Goal: Communication & Community: Answer question/provide support

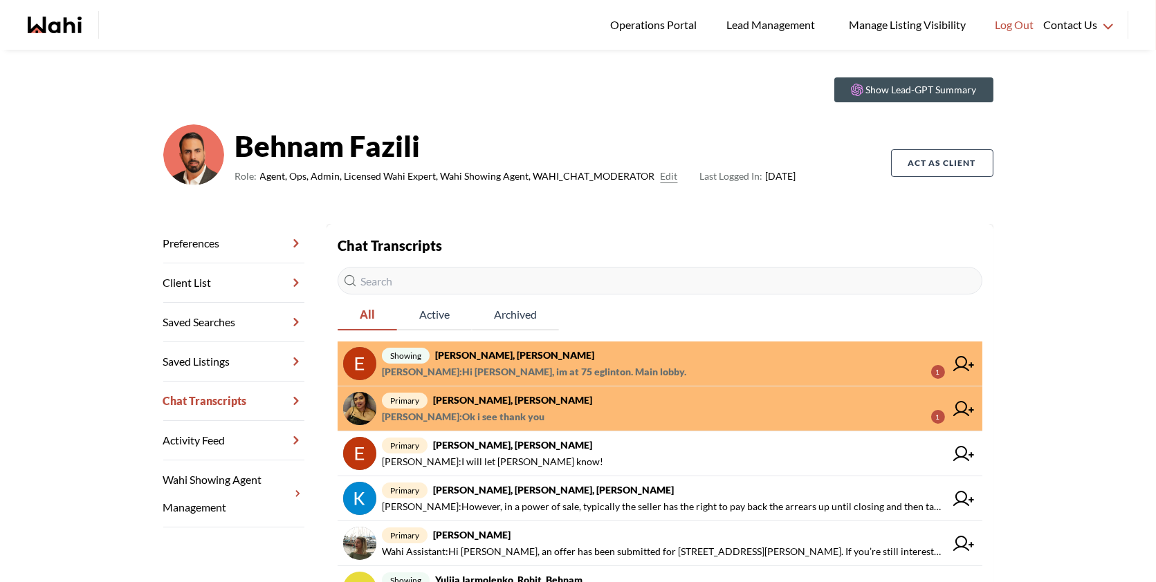
scroll to position [32, 0]
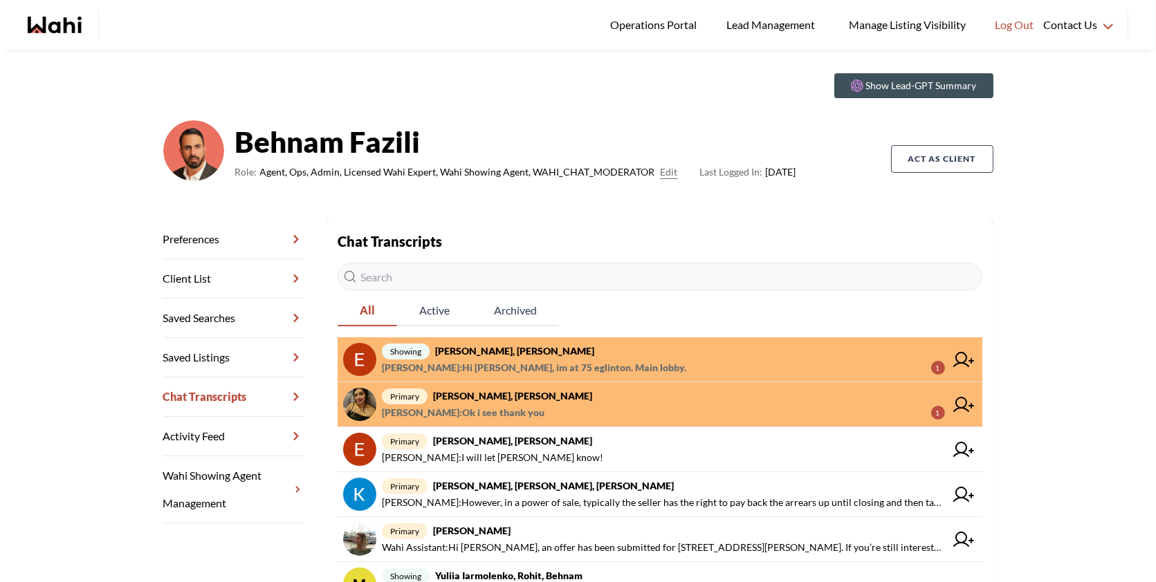
click at [597, 407] on span "Puja Mandal : Ok i see thank you 1" at bounding box center [663, 413] width 563 height 17
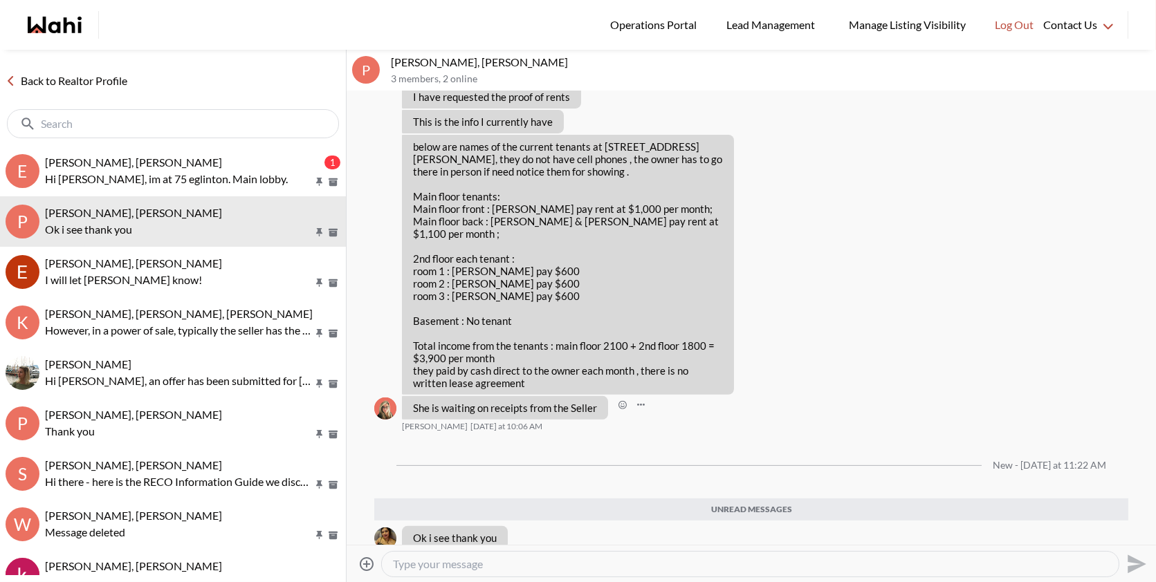
scroll to position [1087, 0]
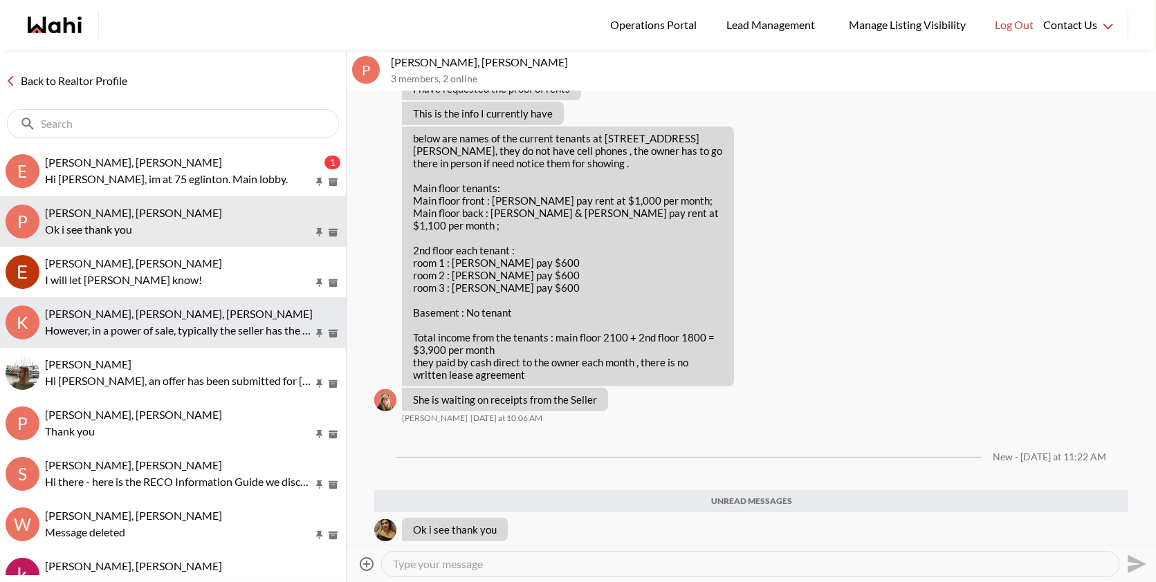
click at [128, 339] on button "K Kevin McKay, Fawzia Sheikh, Behnam However, in a power of sale, typically the…" at bounding box center [173, 322] width 346 height 50
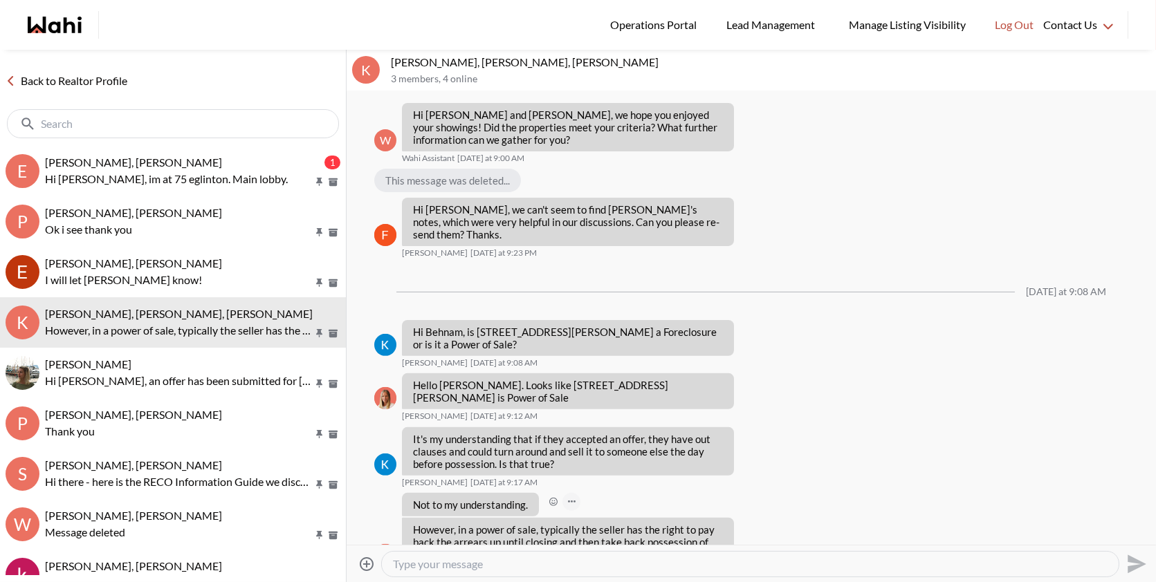
scroll to position [1051, 0]
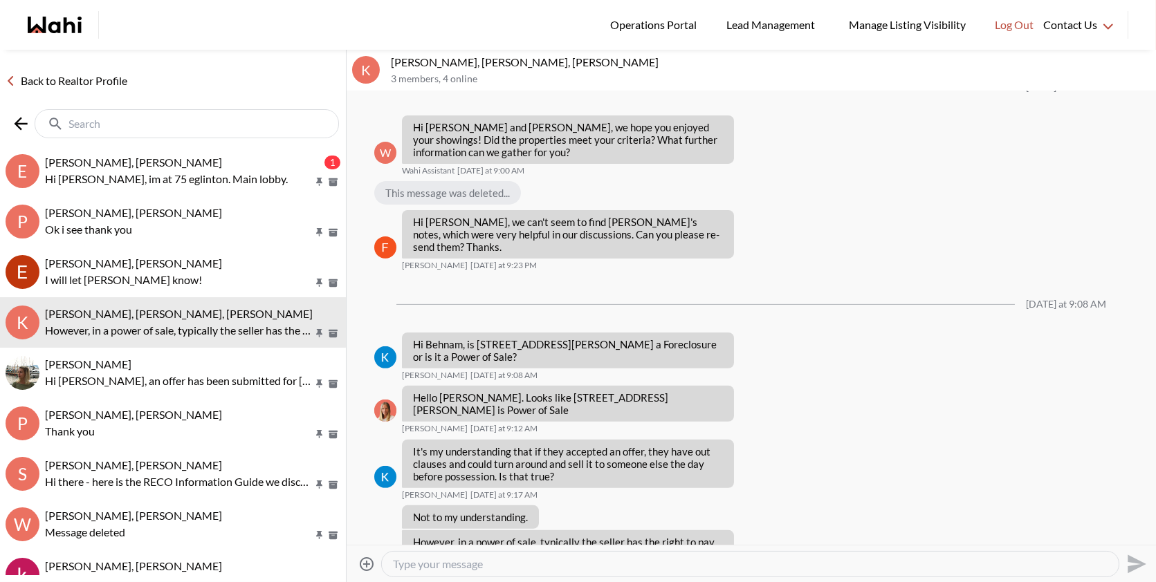
click at [183, 122] on input "text" at bounding box center [187, 124] width 239 height 14
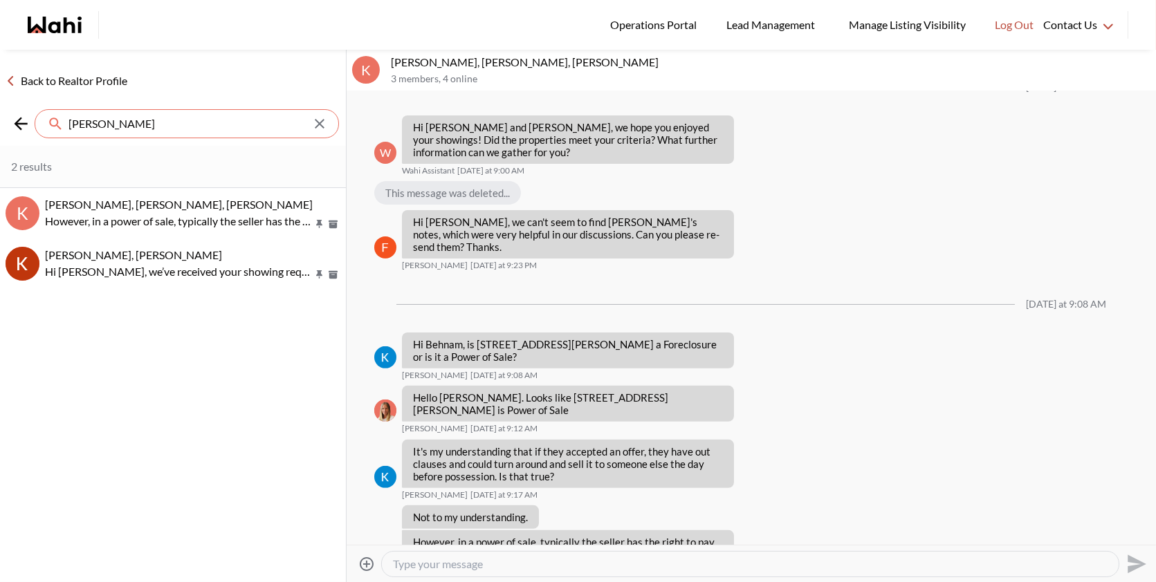
type input "kevin"
drag, startPoint x: 455, startPoint y: 62, endPoint x: 365, endPoint y: 60, distance: 89.9
click at [365, 60] on div "K Kevin McKay, Fawzia Sheikh, Behnam 3 members , 4 online" at bounding box center [751, 71] width 809 height 42
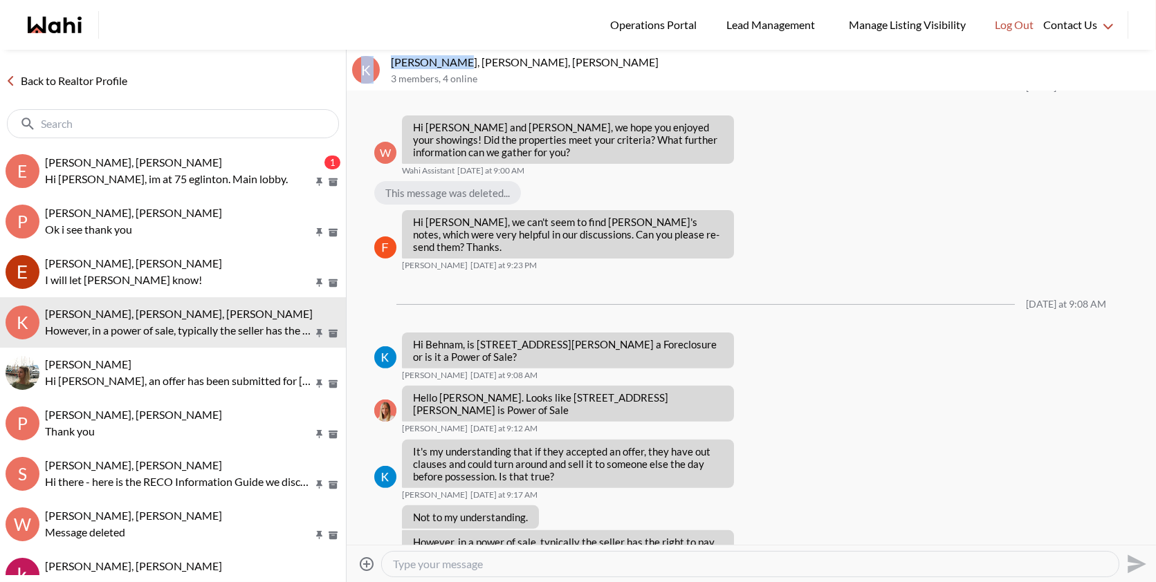
copy div "K Kevin McKay,"
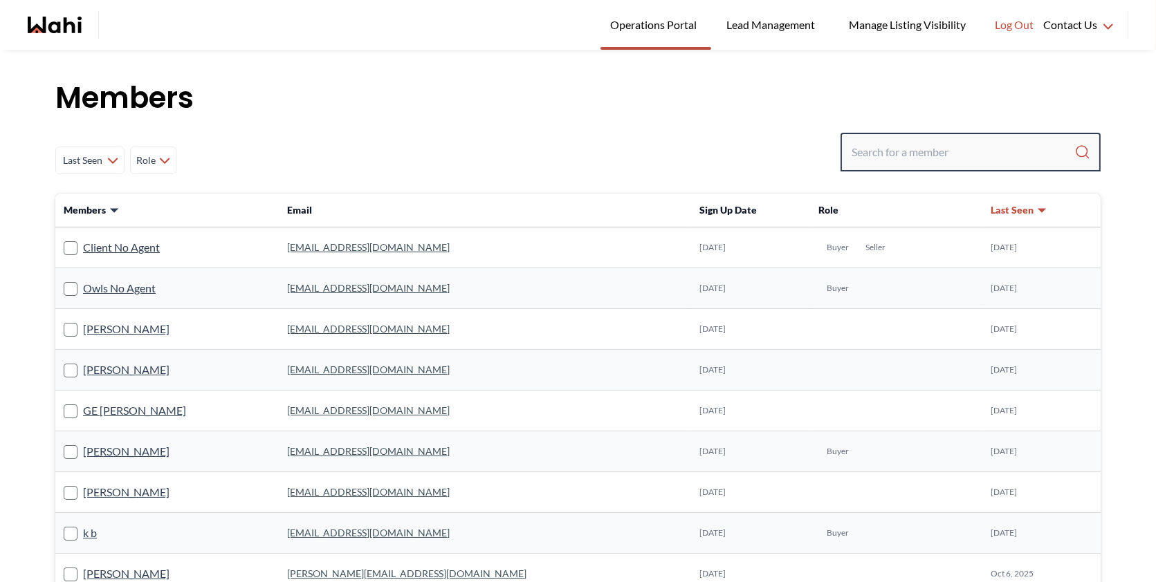
click at [904, 152] on input "Search input" at bounding box center [962, 152] width 223 height 25
paste input "K Kevin McKay,"
type input "K Kevin McKay,"
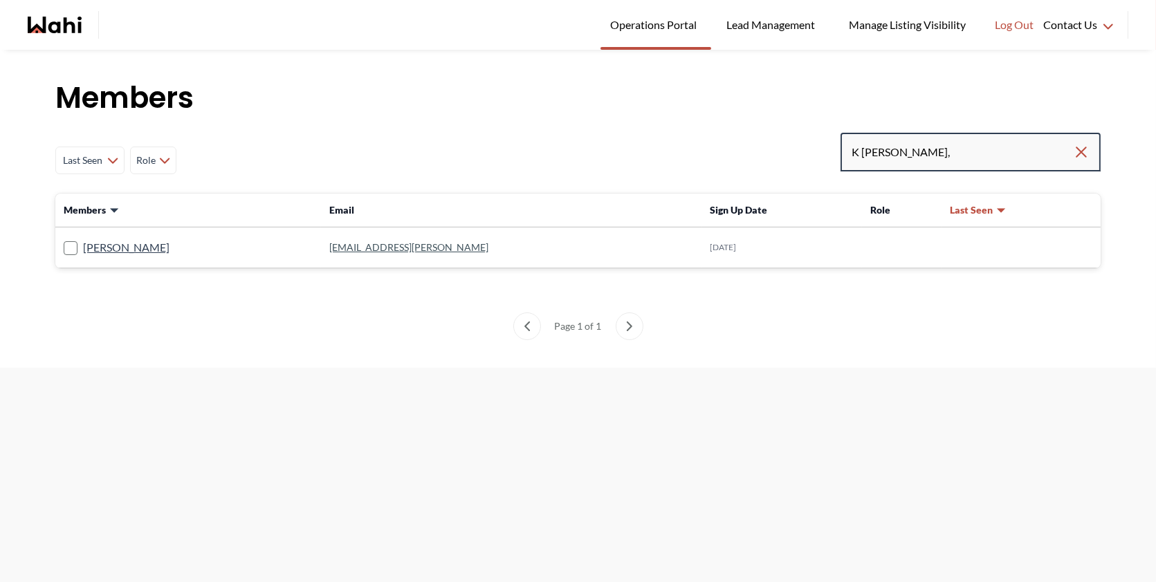
click at [861, 150] on input "K Kevin McKay," at bounding box center [961, 152] width 221 height 25
type input "Kevin McKay,"
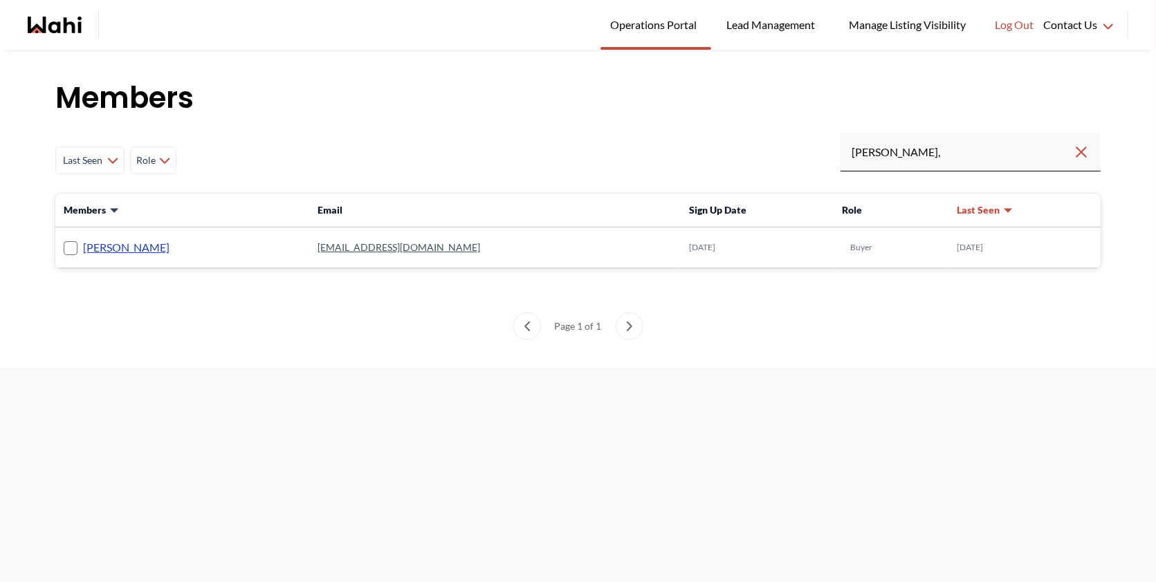
click at [109, 243] on link "Kevin McKay" at bounding box center [126, 248] width 86 height 18
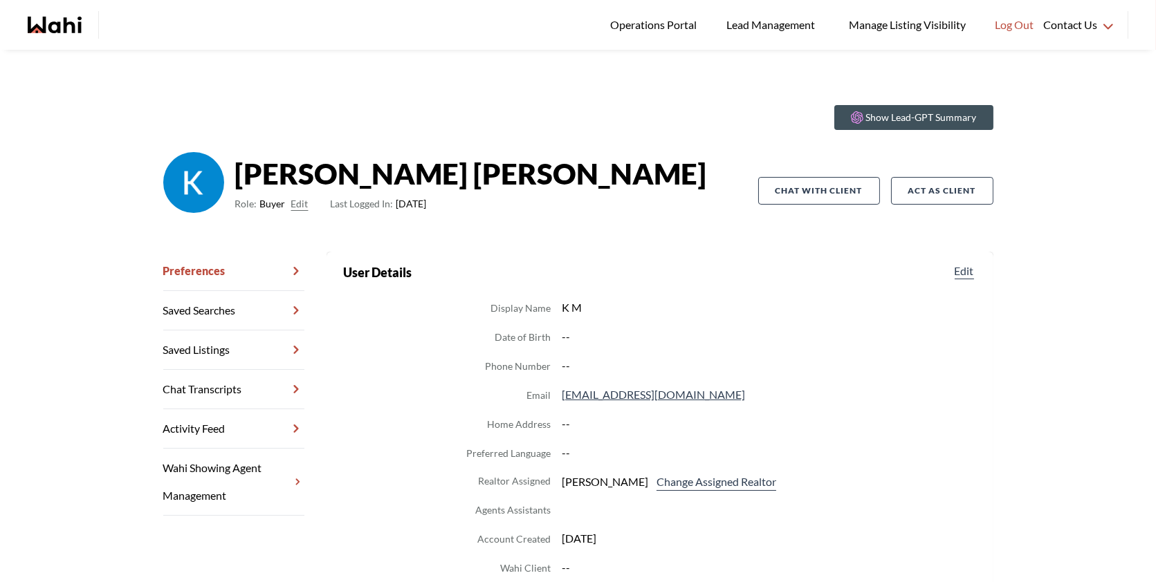
click at [220, 383] on link "Chat Transcripts" at bounding box center [233, 389] width 141 height 39
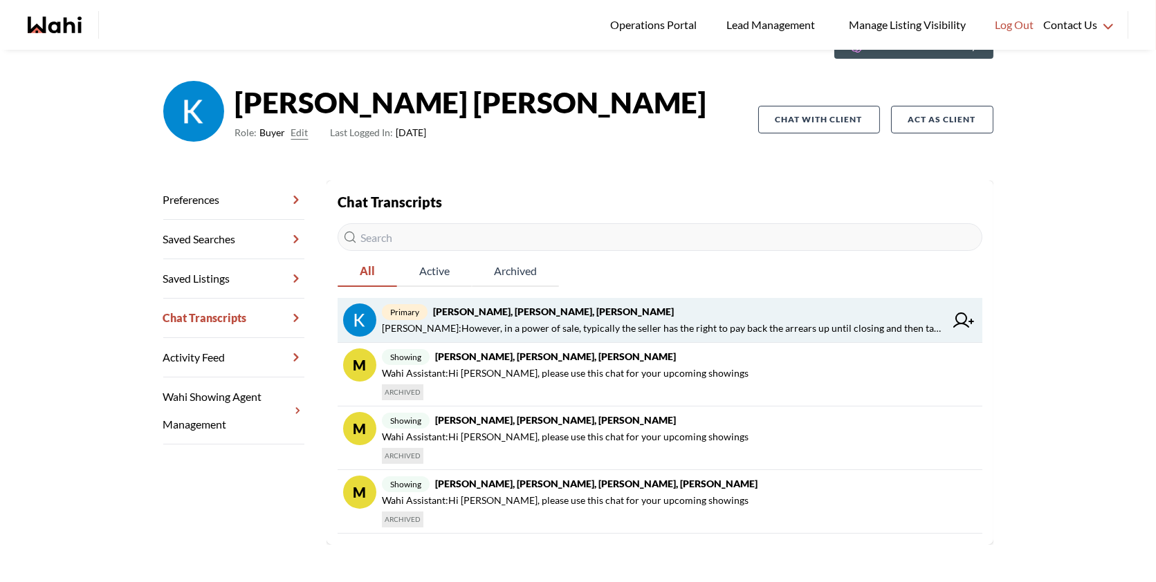
scroll to position [77, 0]
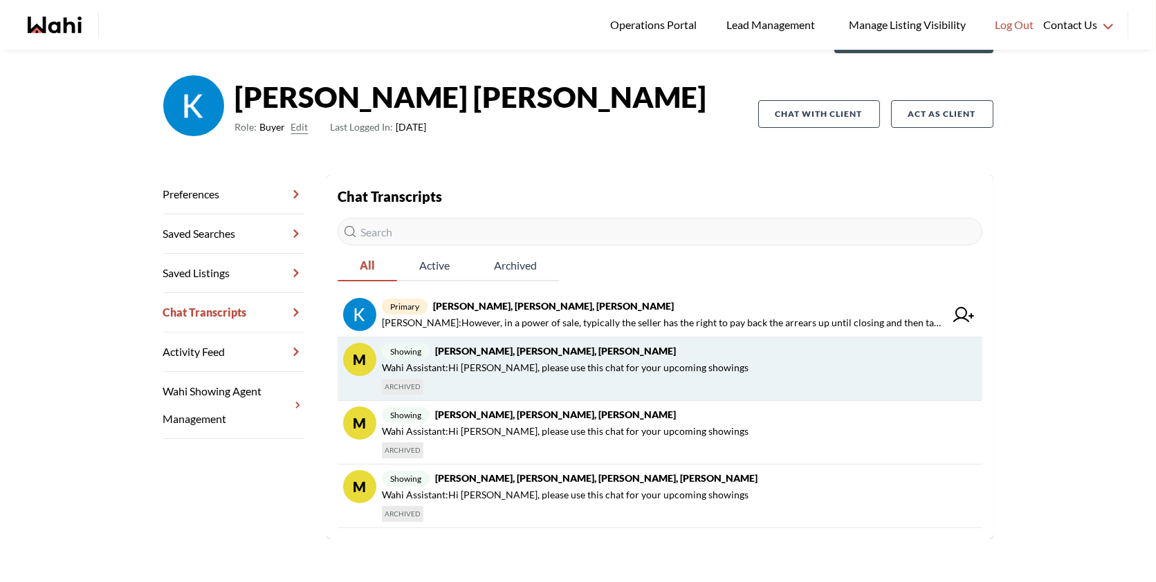
click at [540, 353] on strong "Kevin McKay, Fawzia Sheikh, Khalid, Behnam" at bounding box center [555, 351] width 241 height 12
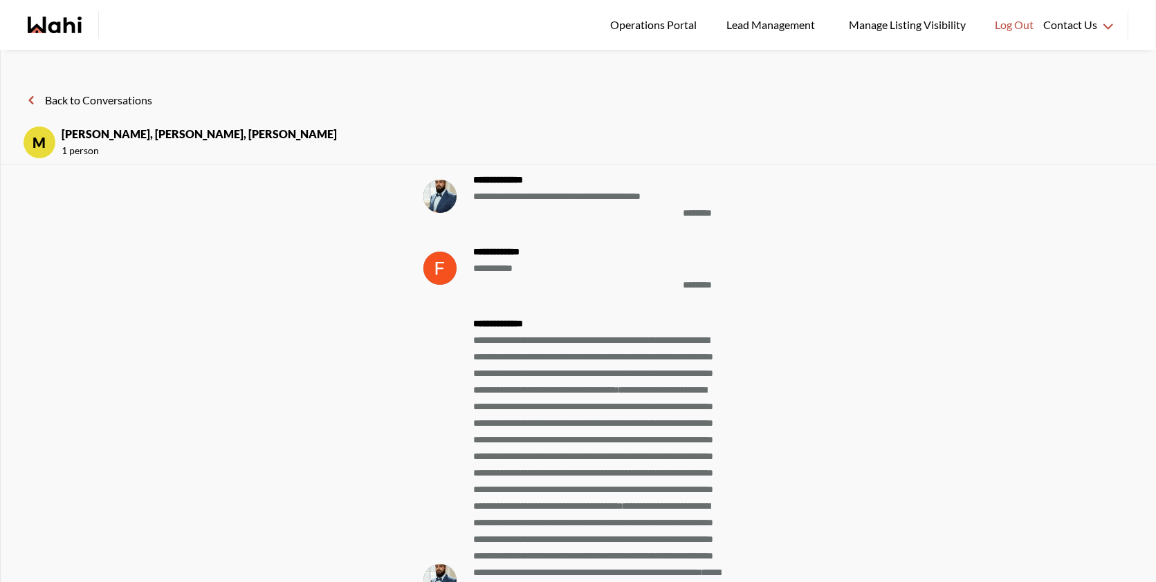
scroll to position [-478, 0]
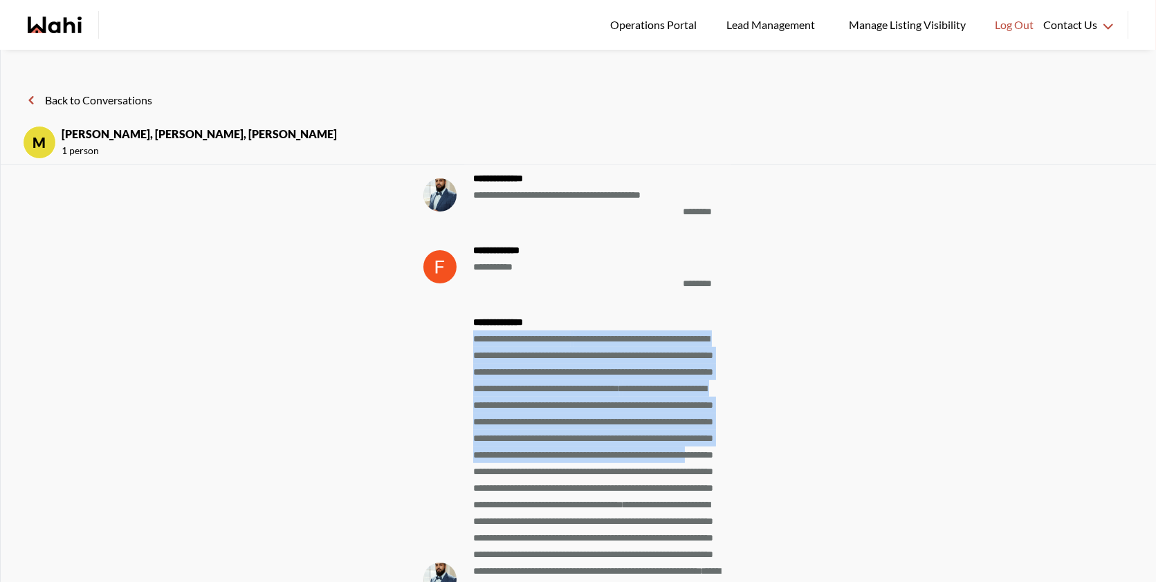
drag, startPoint x: 475, startPoint y: 339, endPoint x: 607, endPoint y: 488, distance: 198.5
click at [607, 488] on span "**********" at bounding box center [597, 580] width 249 height 498
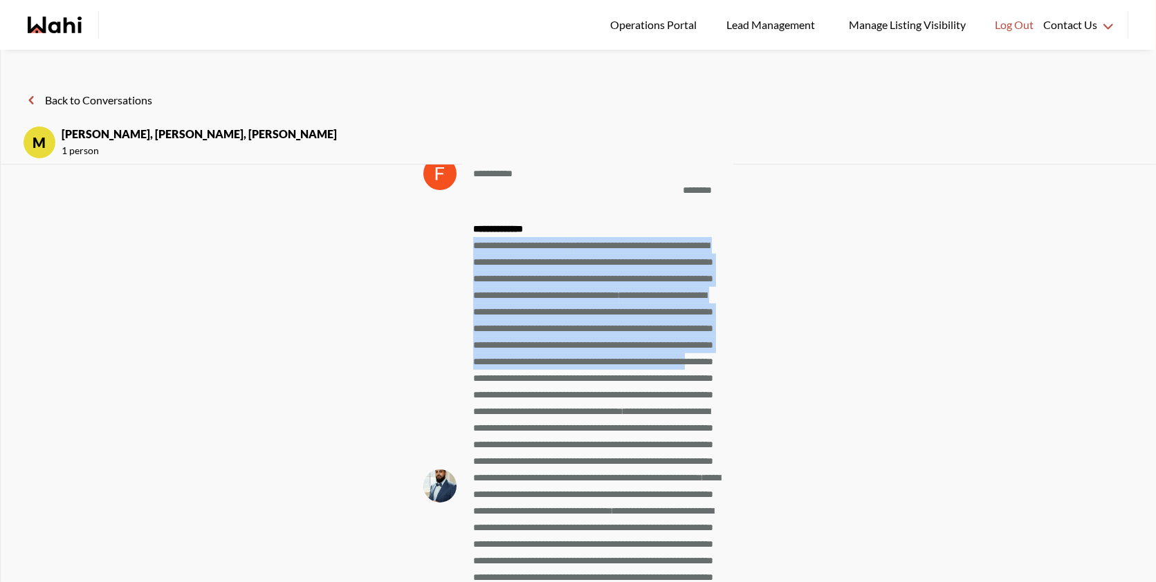
scroll to position [-380, 0]
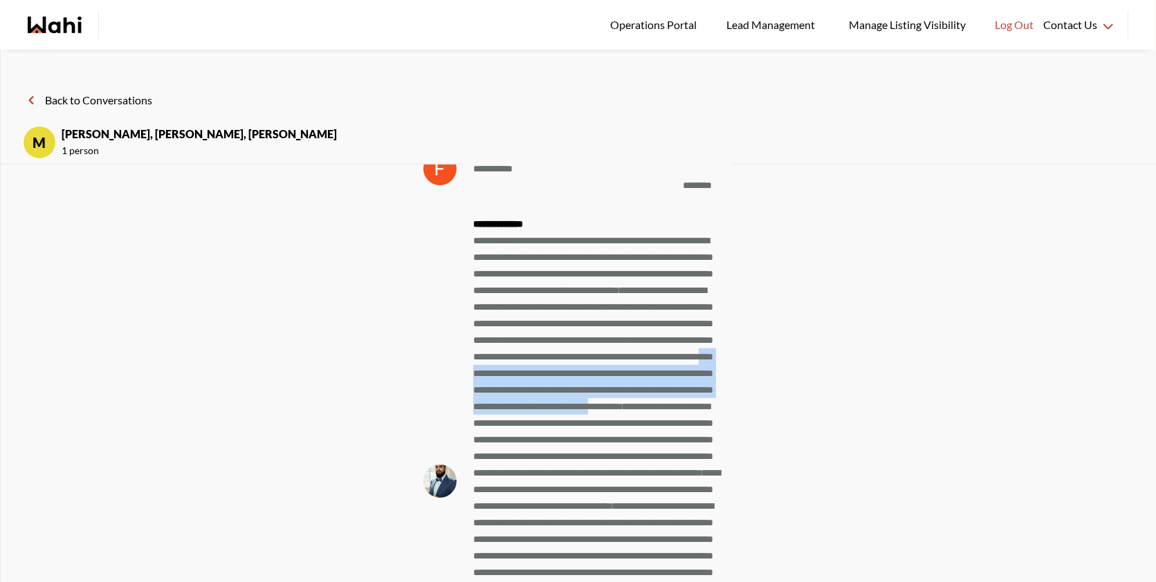
drag, startPoint x: 625, startPoint y: 393, endPoint x: 665, endPoint y: 435, distance: 57.7
click at [665, 435] on span "**********" at bounding box center [597, 481] width 249 height 498
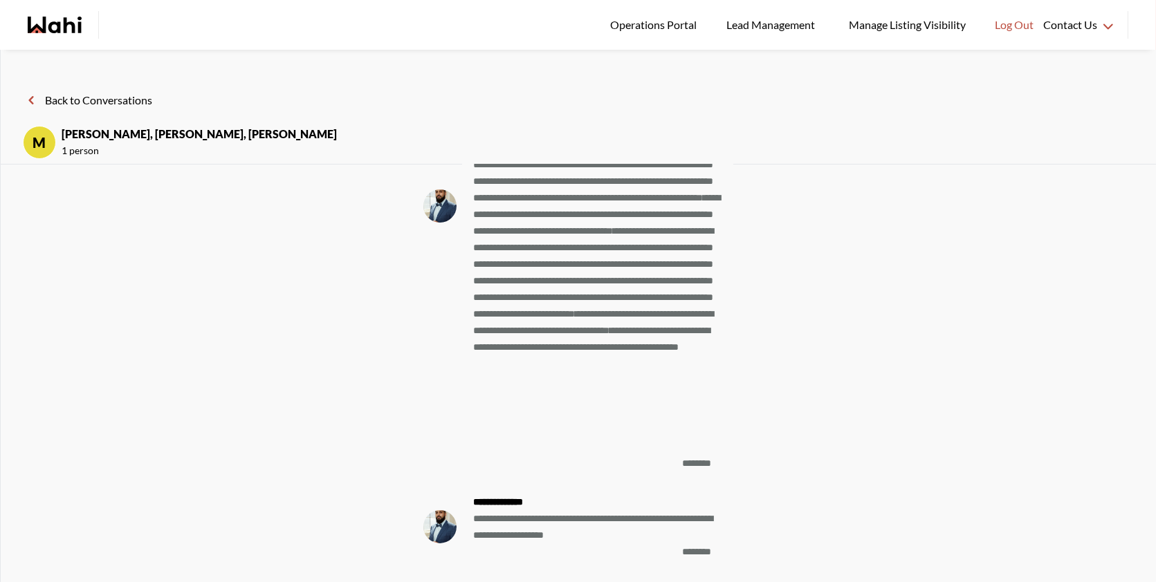
scroll to position [-109, 0]
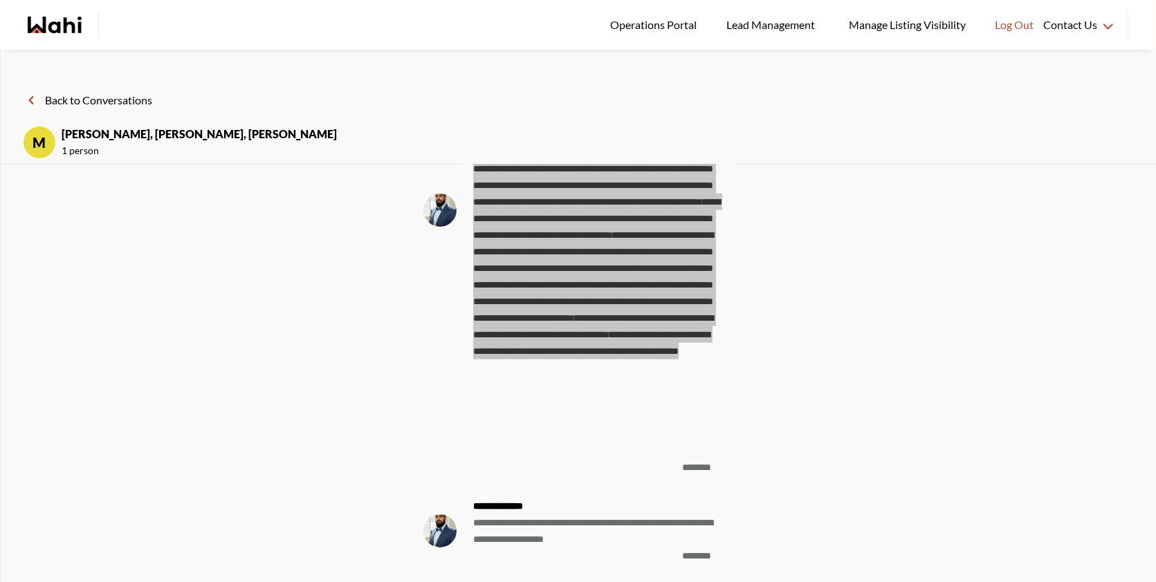
drag, startPoint x: 573, startPoint y: 452, endPoint x: 475, endPoint y: 169, distance: 298.8
click at [475, 169] on span "**********" at bounding box center [597, 210] width 249 height 498
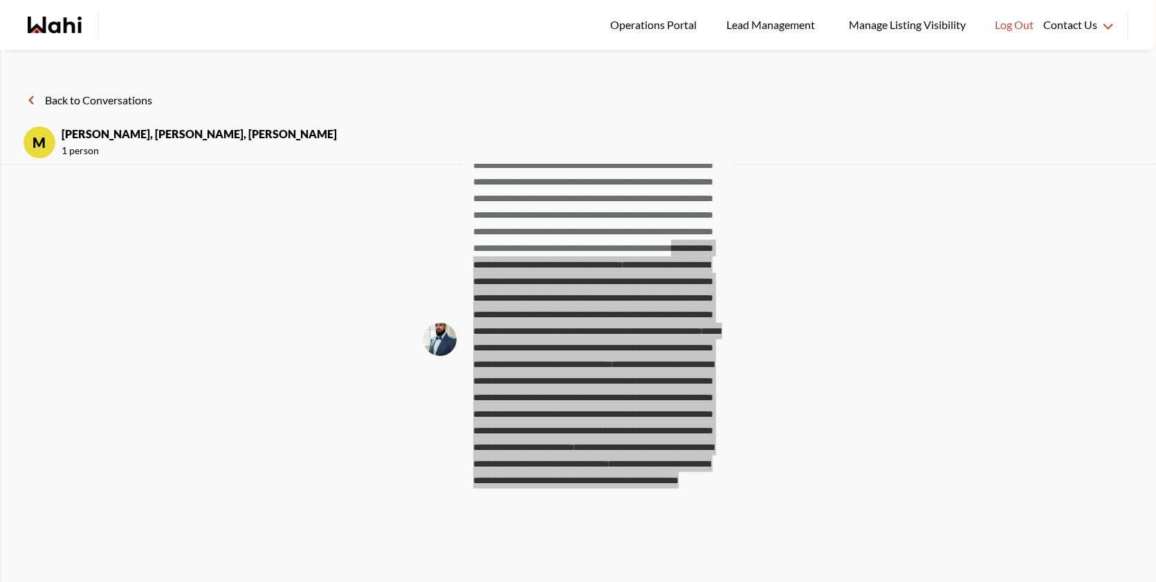
scroll to position [-236, 0]
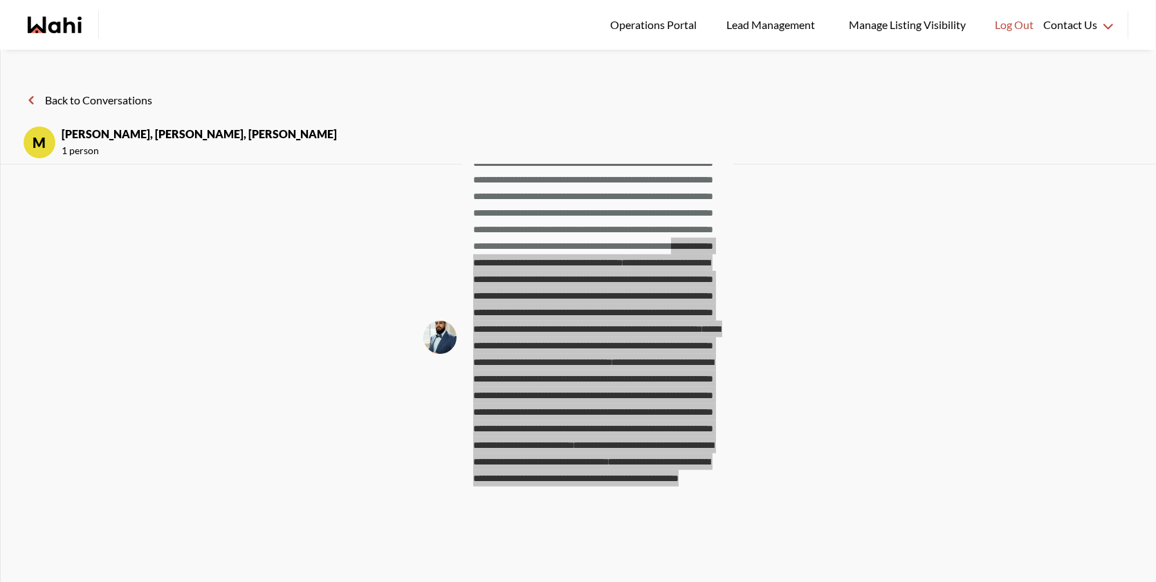
copy span "**********"
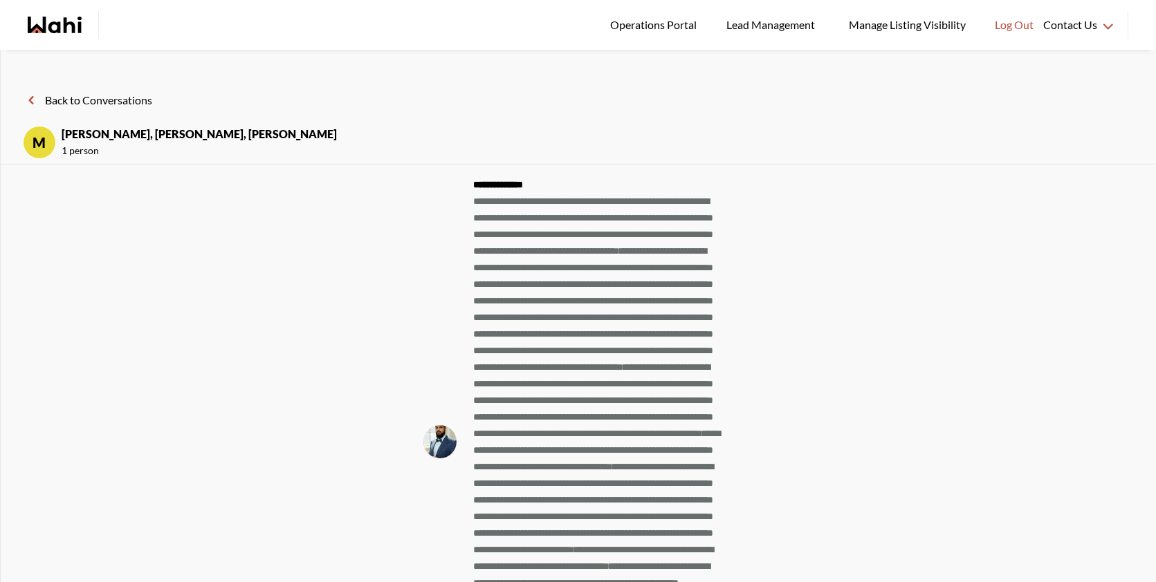
scroll to position [-342, 0]
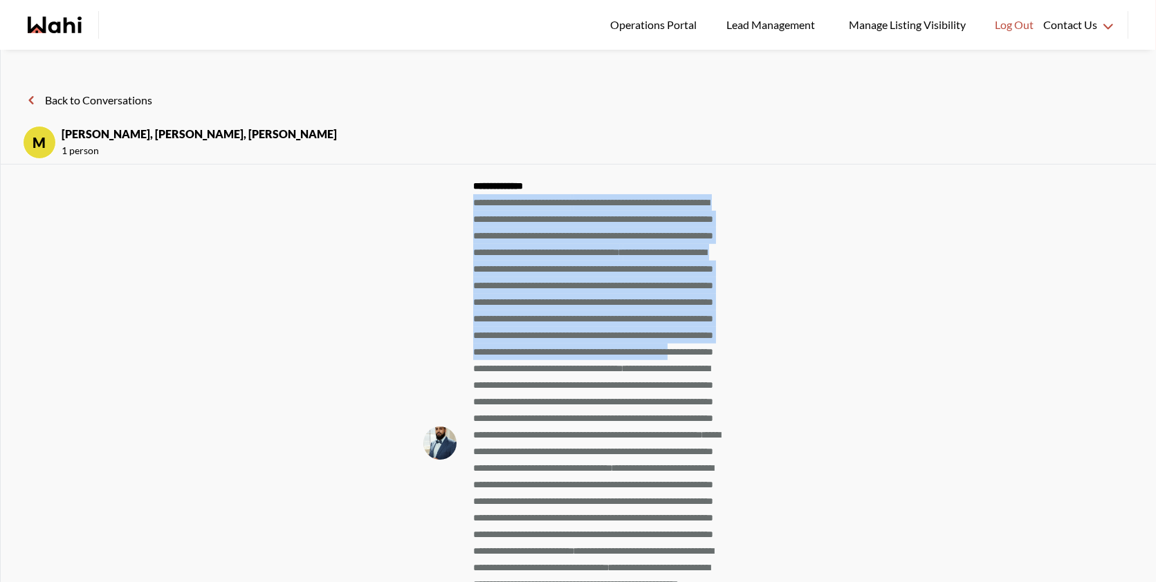
drag, startPoint x: 703, startPoint y: 386, endPoint x: 467, endPoint y: 198, distance: 302.2
click at [467, 198] on div "**********" at bounding box center [597, 443] width 271 height 542
copy span "**********"
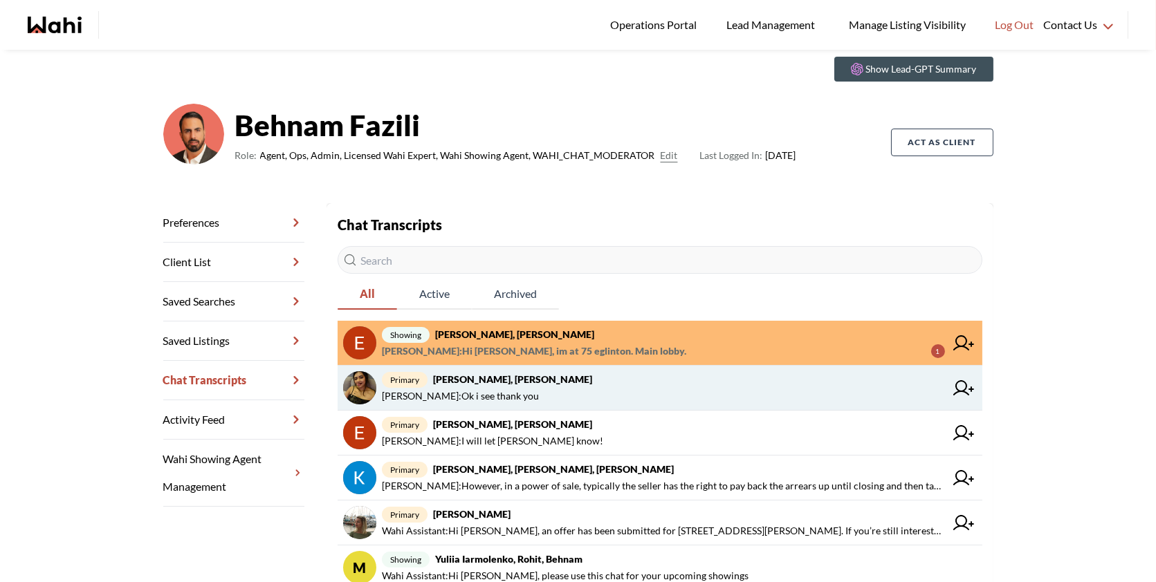
scroll to position [50, 0]
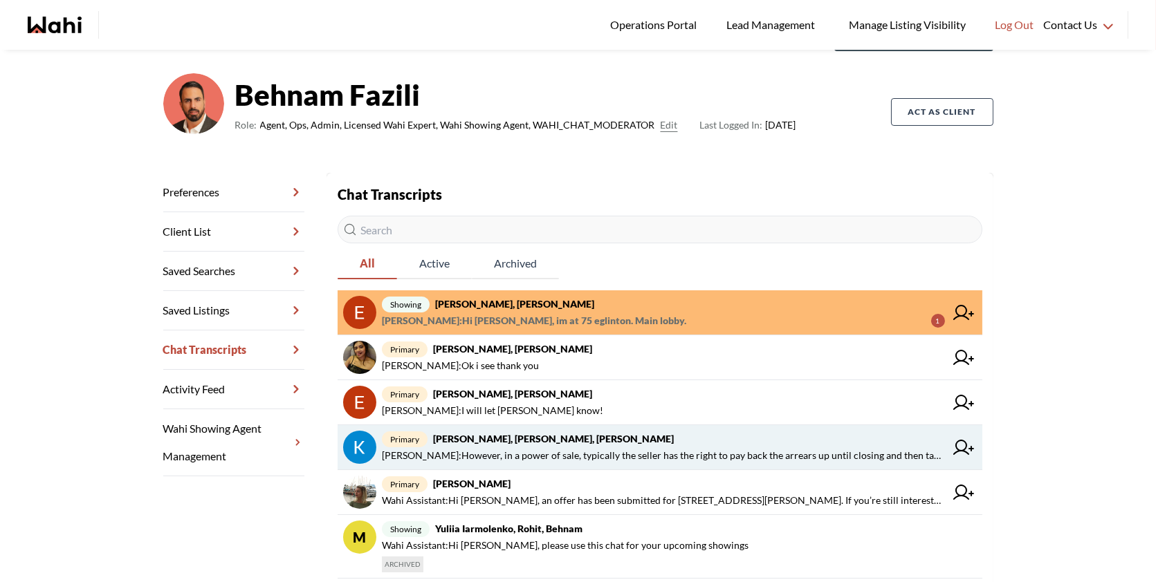
click at [519, 448] on span "Michelle Ryckman : However, in a power of sale, typically the seller has the ri…" at bounding box center [663, 456] width 563 height 17
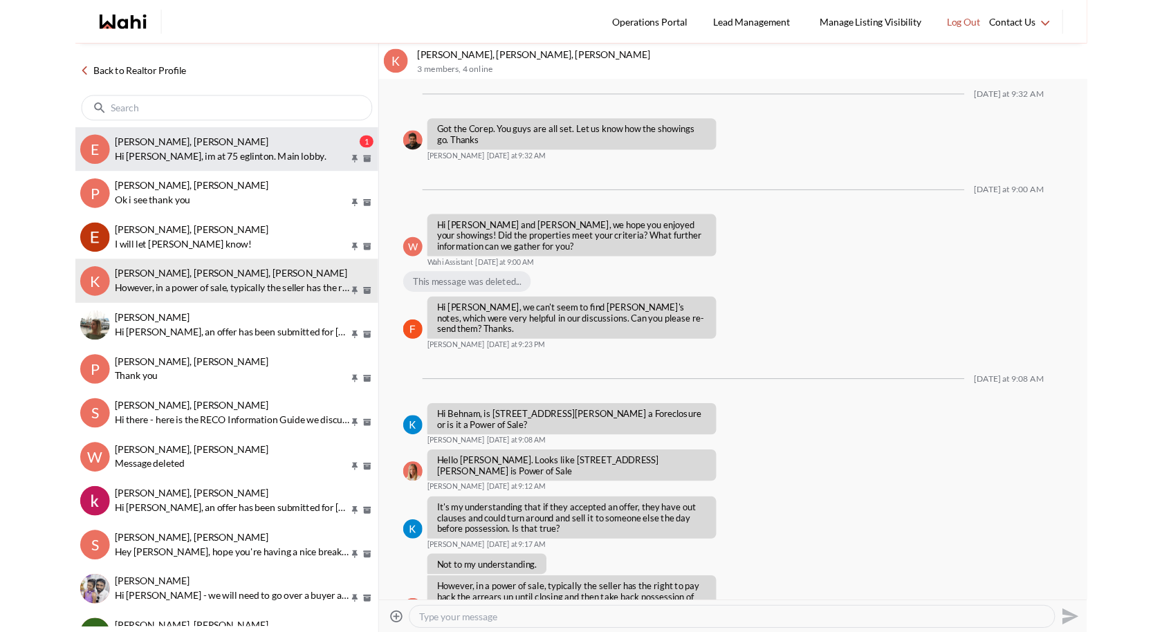
scroll to position [1014, 0]
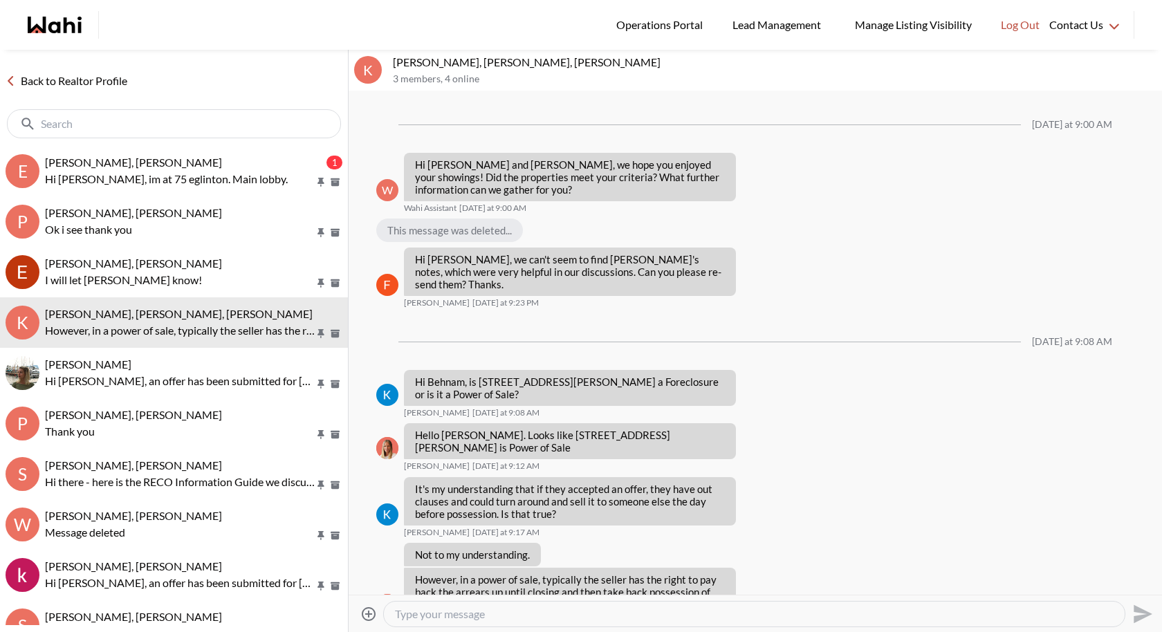
click at [421, 582] on textarea "Type your message" at bounding box center [754, 614] width 719 height 14
click at [569, 582] on textarea "Hi Fawzia and Kevin, this is the note from Khalid!" at bounding box center [754, 614] width 719 height 14
click at [676, 582] on textarea "Hi Fawzia and Kevin, this is the notes from Khalid!" at bounding box center [754, 614] width 719 height 14
type textarea "Hi Fawzia and Kevin, this is the notes from Khalid!"
click at [1145, 582] on icon "Send" at bounding box center [1143, 614] width 19 height 19
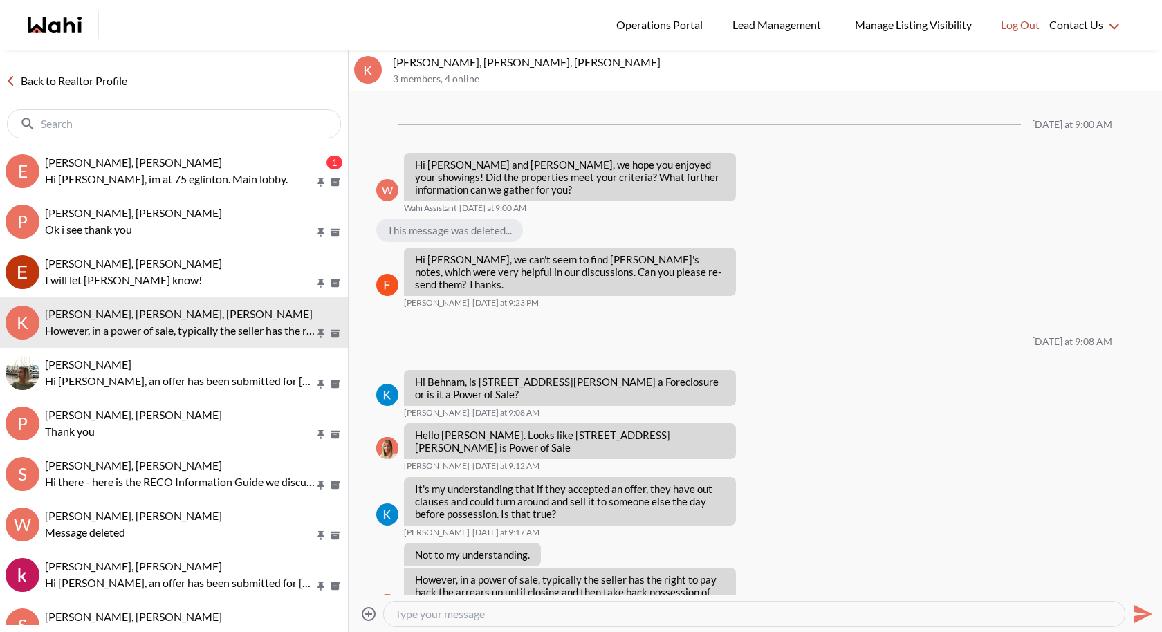
scroll to position [1055, 0]
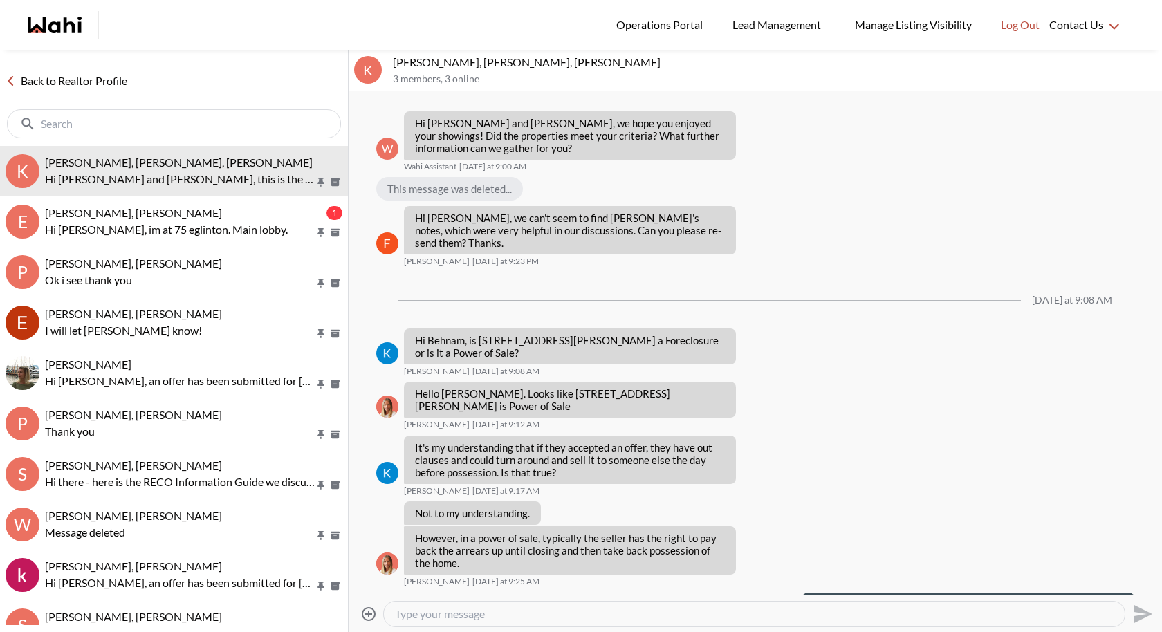
click at [682, 582] on textarea "Type your message" at bounding box center [754, 614] width 719 height 14
paste textarea "Notes from Today's Showings: 16 GRAY LANE - Layout was the main issue. The size…"
type textarea "Notes from Today's Showings: 16 GRAY LANE - Layout was the main issue. The size…"
click at [1136, 582] on icon "Send" at bounding box center [1143, 614] width 19 height 19
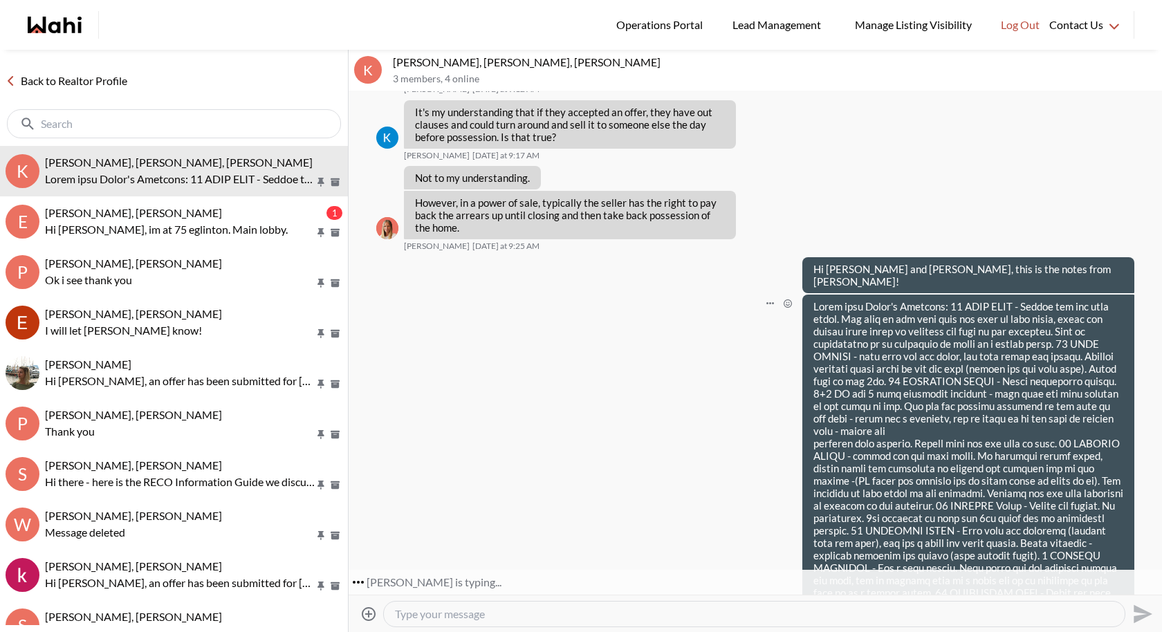
scroll to position [1432, 0]
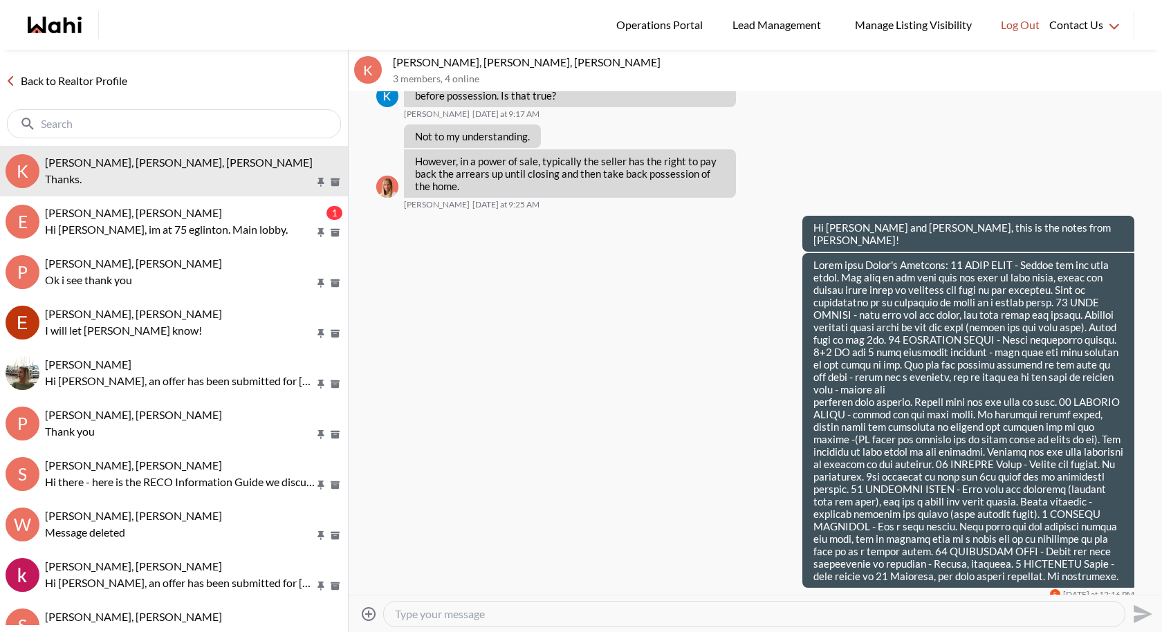
click at [462, 582] on textarea "Type your message" at bounding box center [754, 614] width 719 height 14
click at [486, 582] on textarea "No problem, let me know if you need anything else1" at bounding box center [754, 614] width 719 height 14
click at [646, 582] on textarea "No problem, let me know if you need anything else1" at bounding box center [754, 614] width 719 height 14
type textarea "No problem, let me know if you need anything else!"
click at [1133, 582] on icon "Send" at bounding box center [1141, 614] width 22 height 22
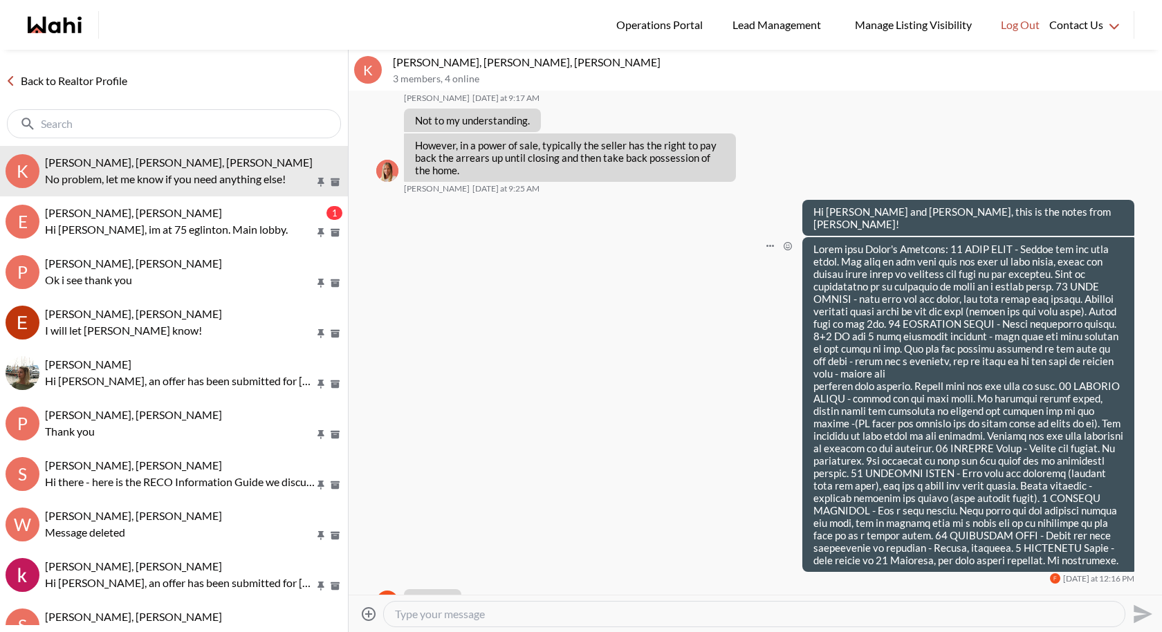
scroll to position [1474, 0]
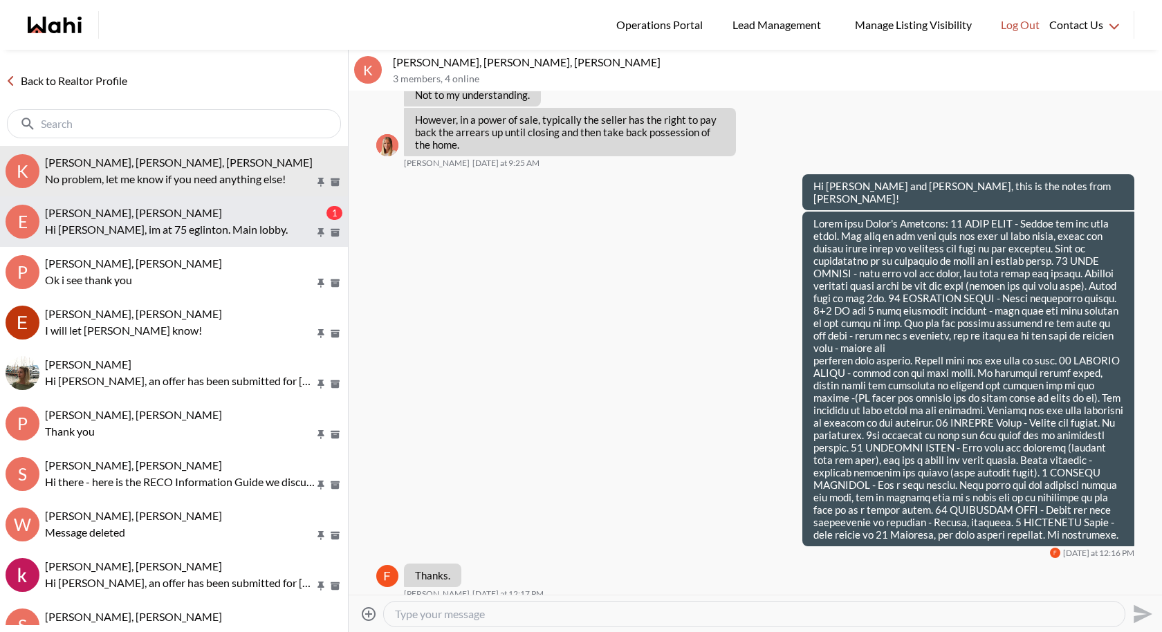
click at [210, 223] on p "Hi [PERSON_NAME], im at 75 eglinton. Main lobby." at bounding box center [180, 229] width 270 height 17
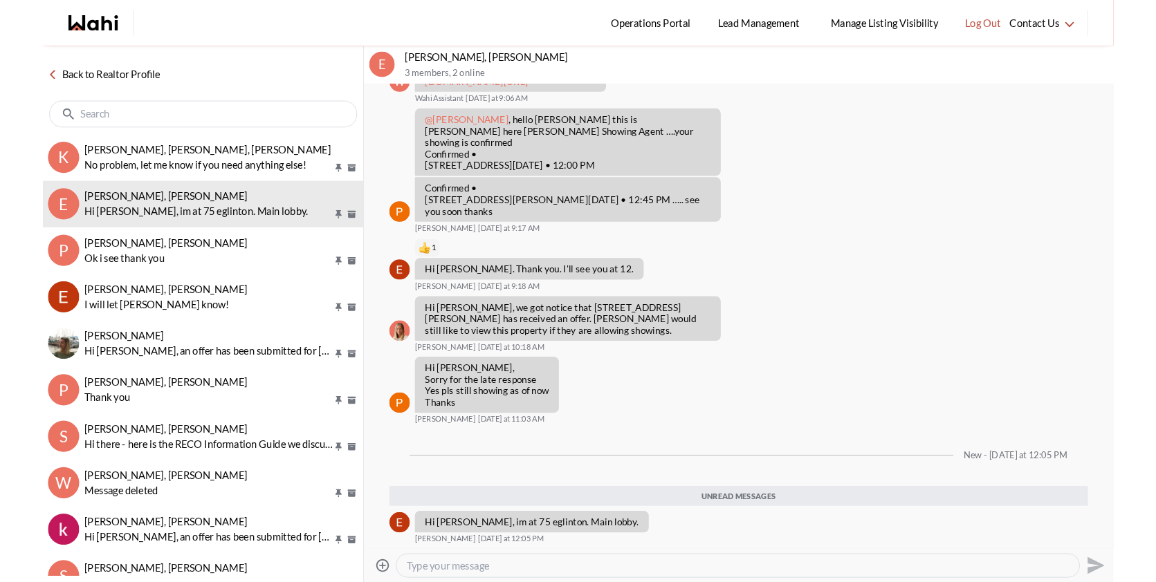
scroll to position [564, 0]
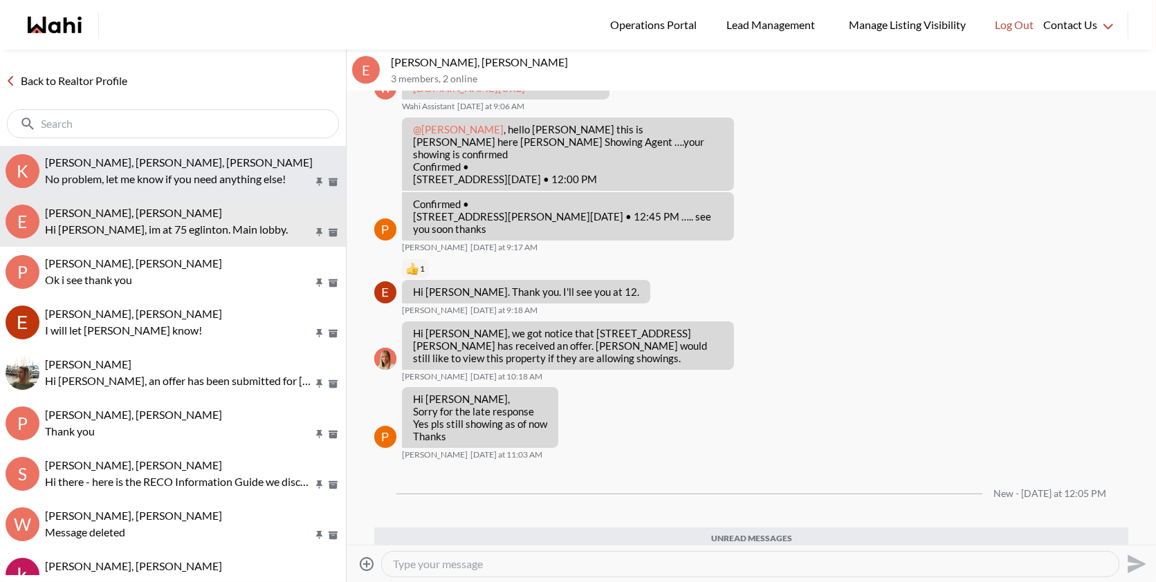
click at [261, 169] on div "[PERSON_NAME], [PERSON_NAME], [PERSON_NAME]" at bounding box center [192, 163] width 295 height 14
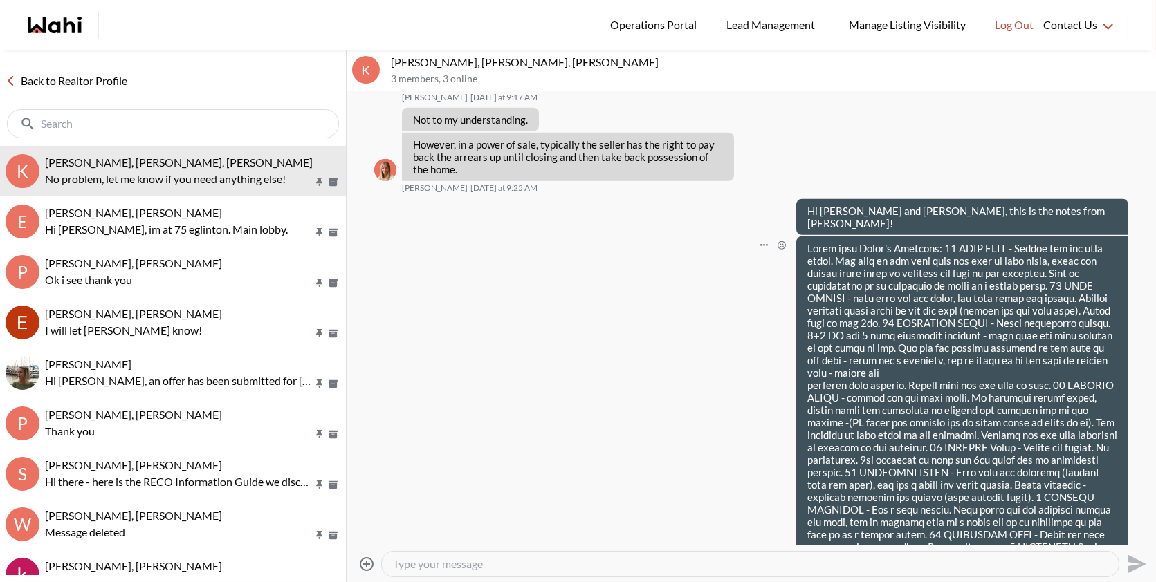
scroll to position [1524, 0]
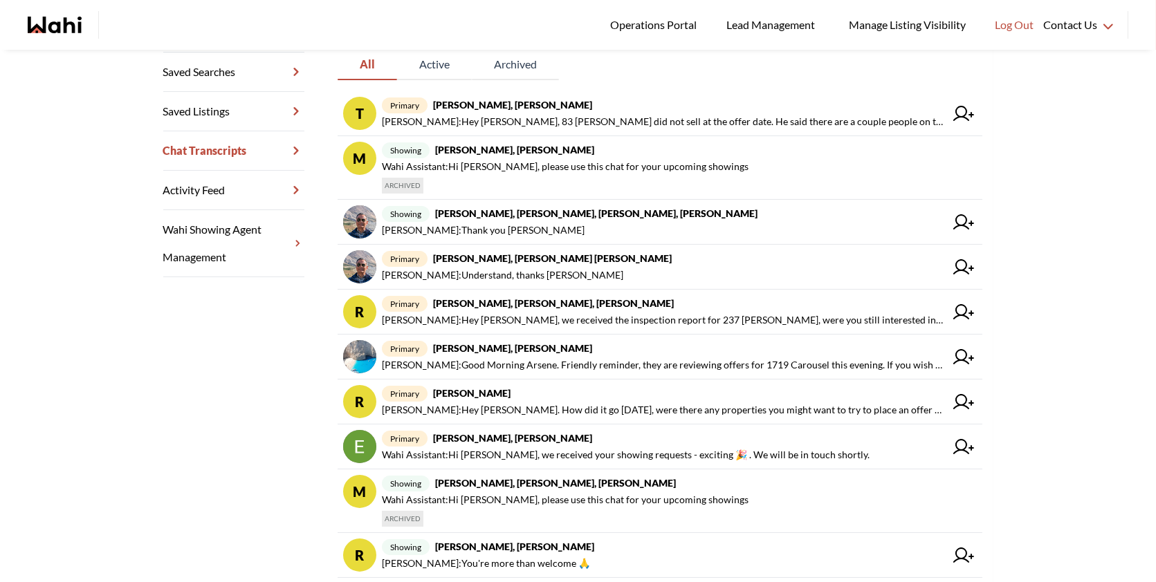
scroll to position [280, 0]
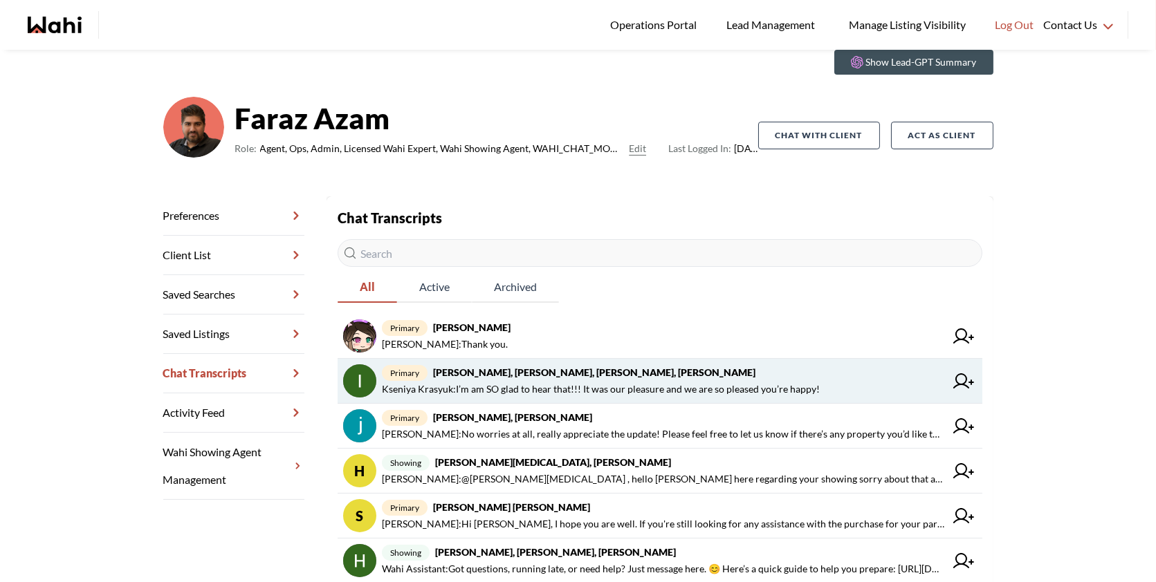
scroll to position [91, 0]
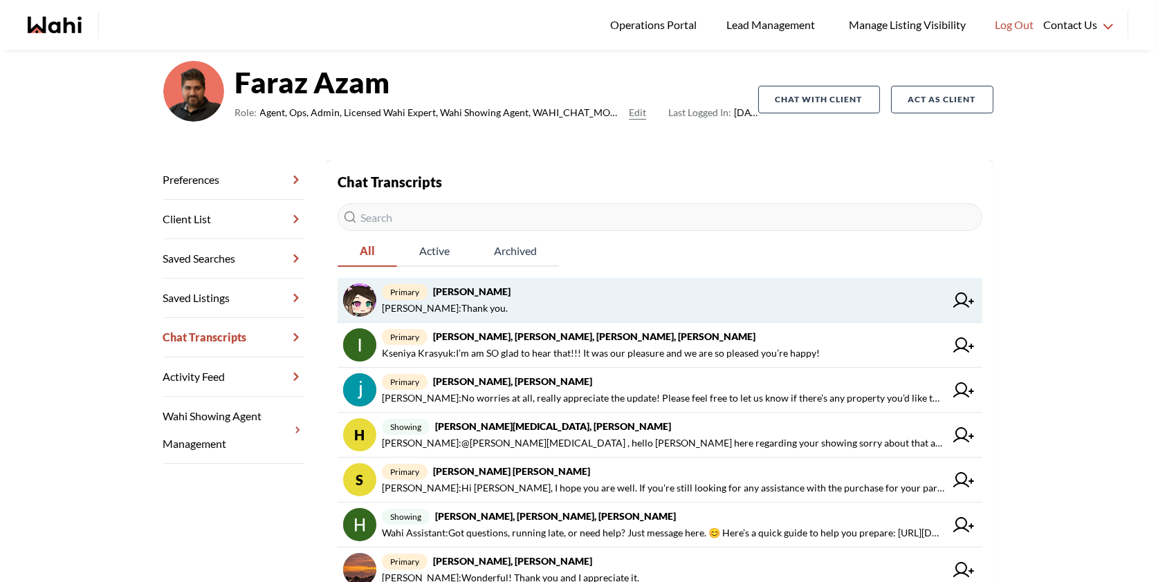
click at [566, 302] on span "liuhong chen : Thank you." at bounding box center [663, 308] width 563 height 17
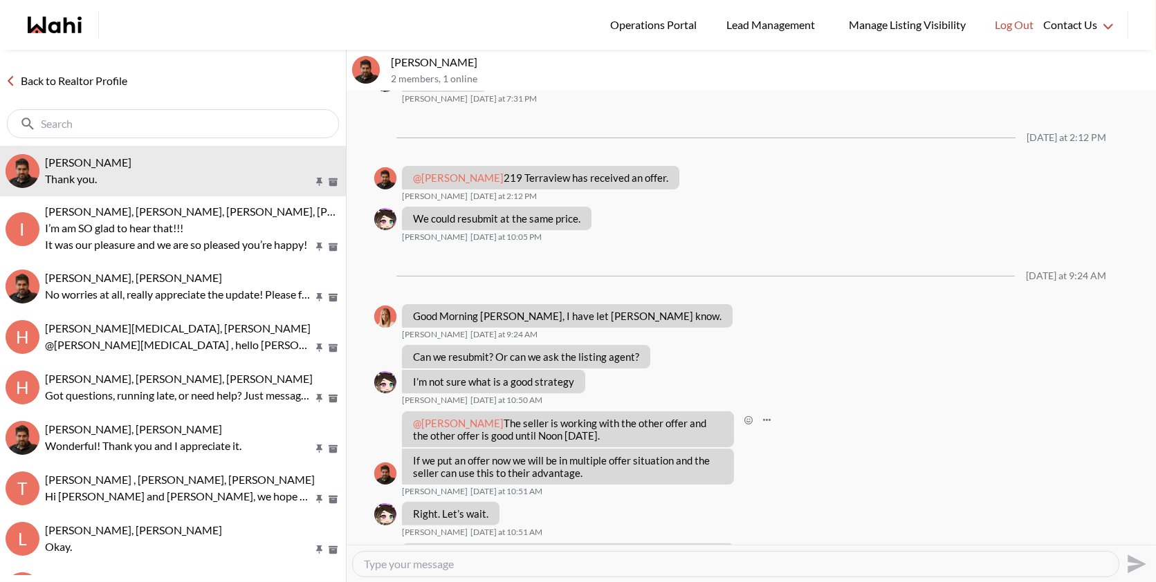
scroll to position [930, 0]
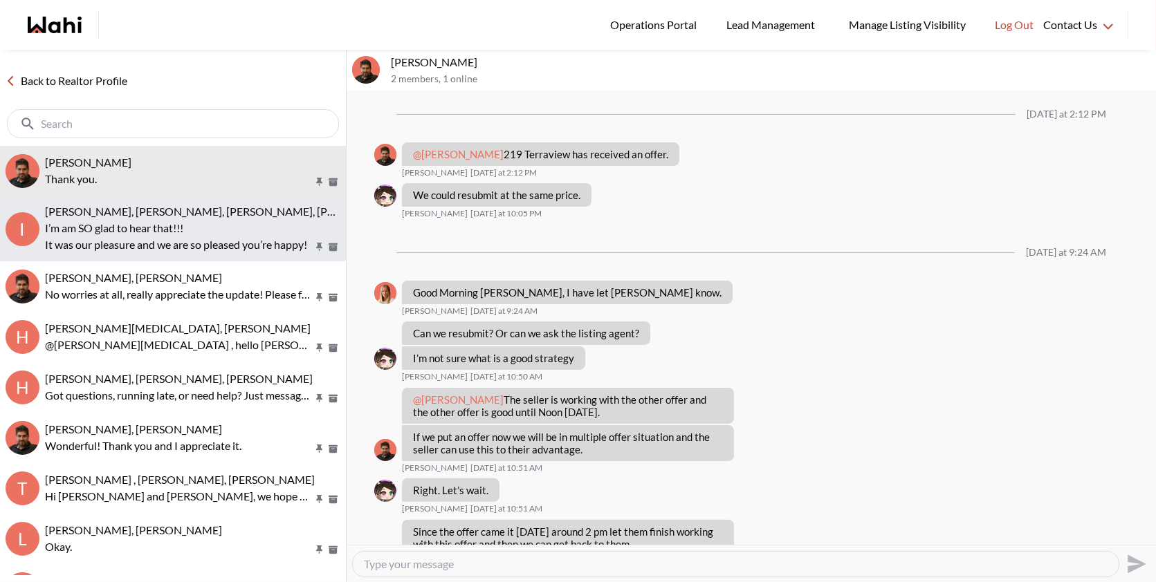
click at [158, 237] on p "It was our pleasure and we are so pleased you’re happy!" at bounding box center [179, 245] width 268 height 17
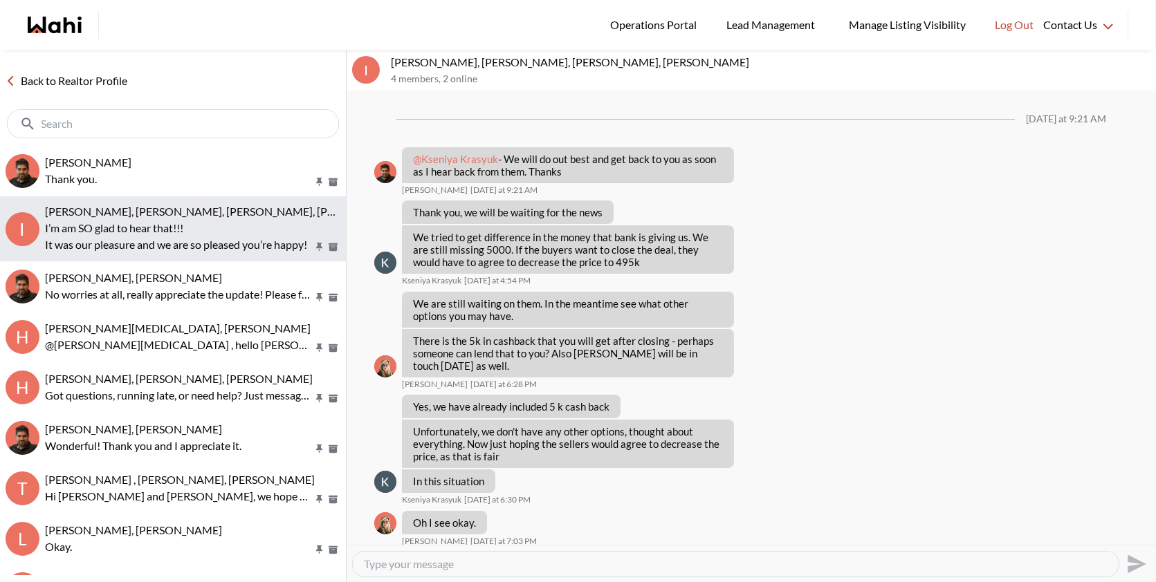
scroll to position [1022, 0]
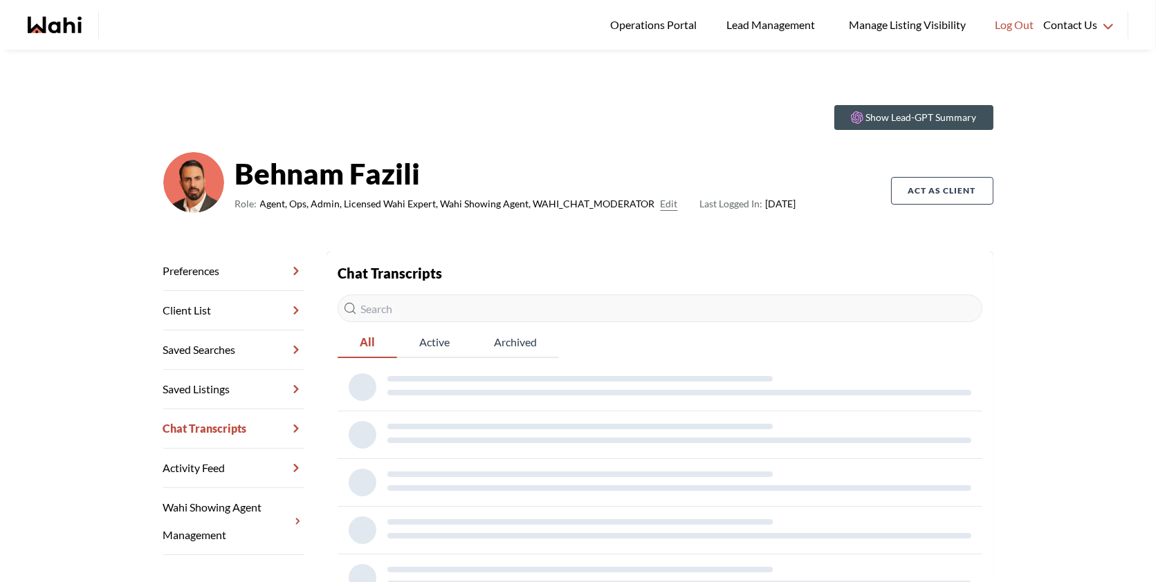
click at [448, 310] on input "text" at bounding box center [660, 309] width 645 height 28
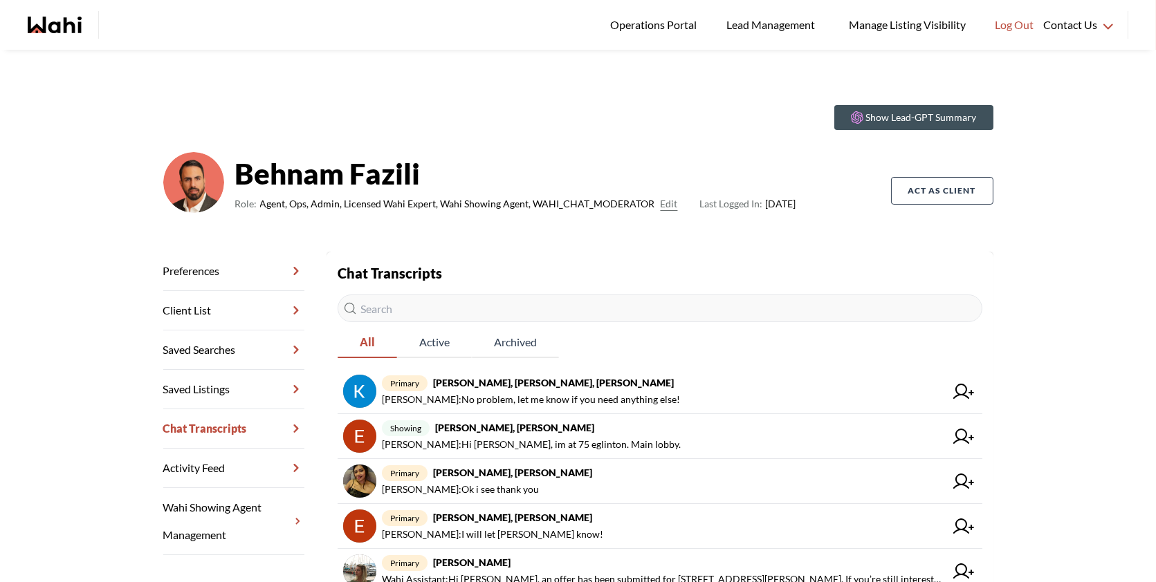
paste input "I just wanted to check in and see how the search is going on your end. Let me k…"
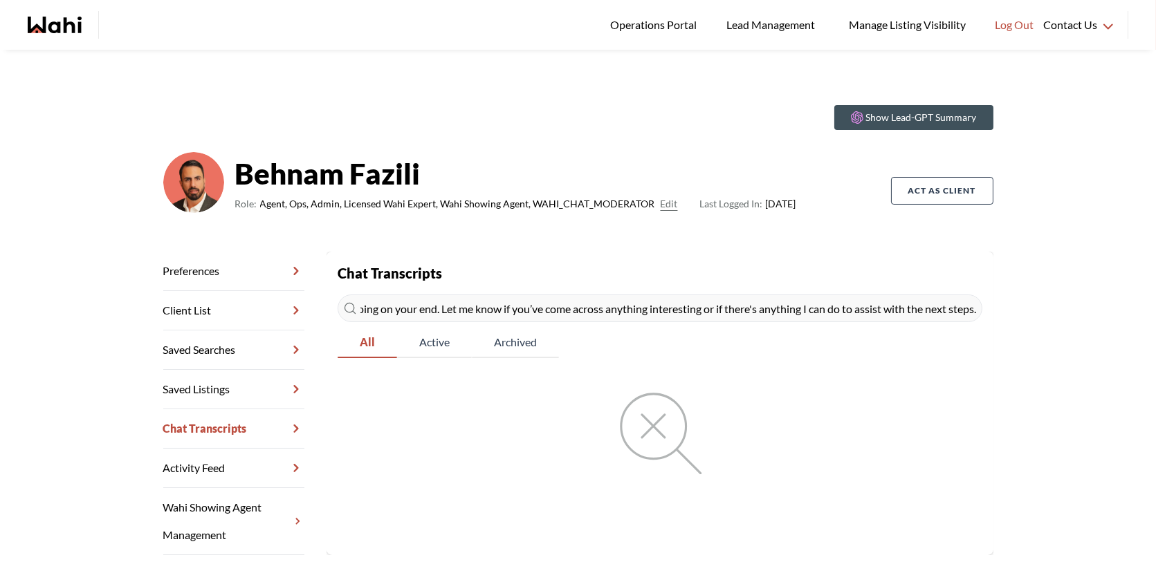
type input "I just wanted to check in and see how the search is going on your end. Let me k…"
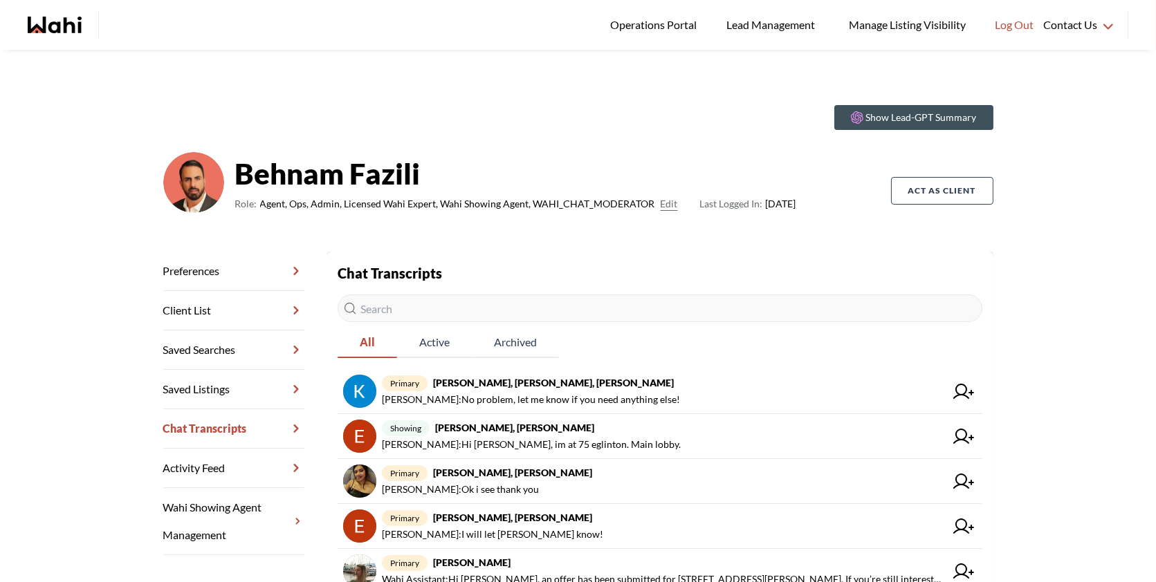
click at [454, 311] on input "text" at bounding box center [660, 309] width 645 height 28
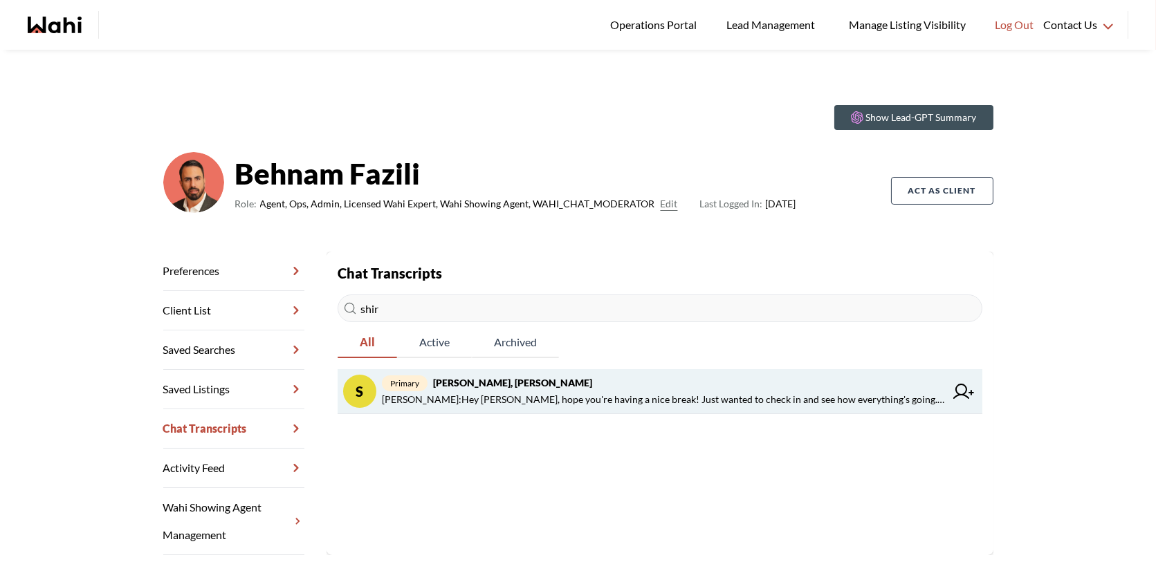
type input "shir"
click at [504, 399] on span "[PERSON_NAME] : Hey [PERSON_NAME], hope you're having a nice break! Just wanted…" at bounding box center [663, 399] width 563 height 17
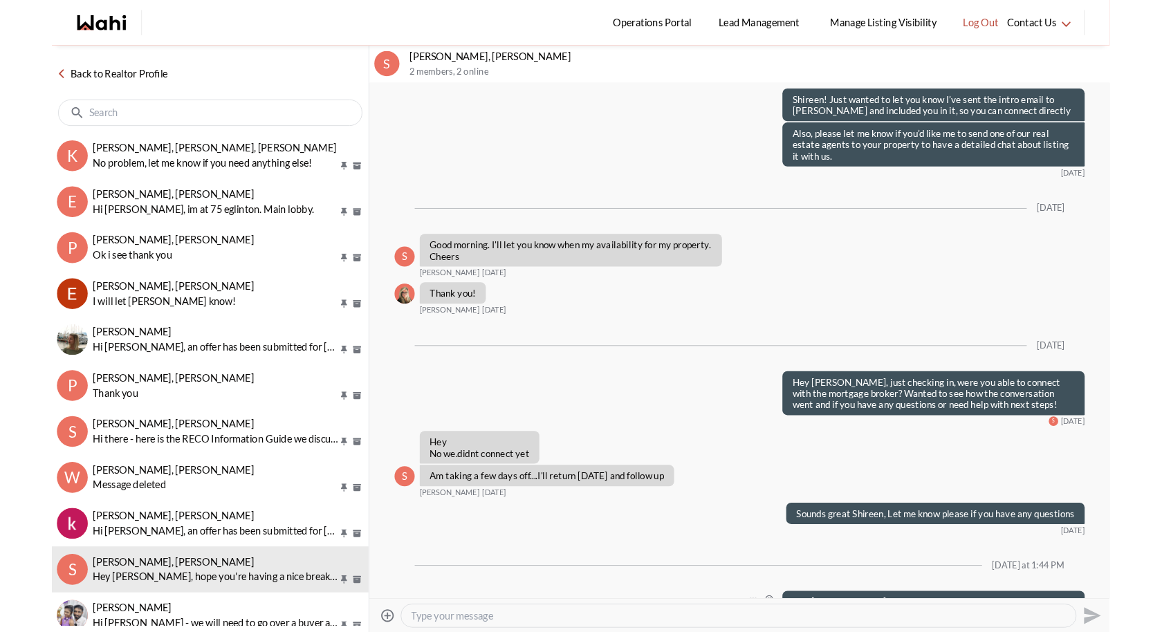
scroll to position [952, 0]
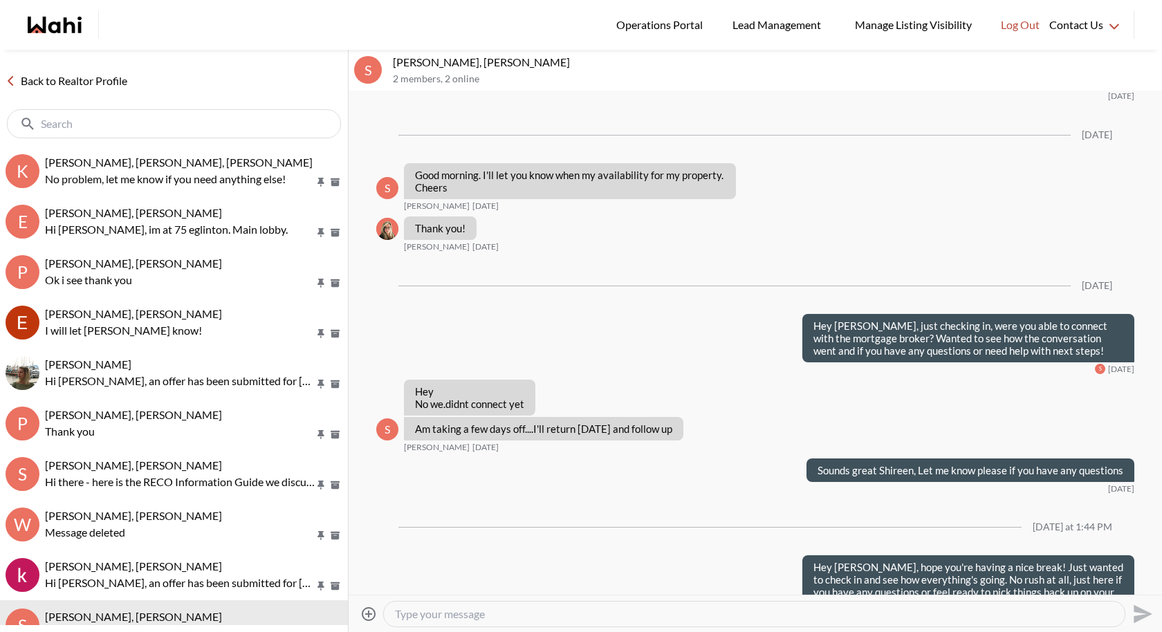
click at [463, 582] on textarea "Type your message" at bounding box center [754, 614] width 719 height 14
paste textarea "I just wanted to check in and see how the search is going on your end. Let me k…"
click at [395, 582] on textarea "I just wanted to check in and see how the search is going on your end. Let me k…" at bounding box center [754, 614] width 719 height 14
type textarea "Hi Shireen I just wanted to check in and see how the search is going on your en…"
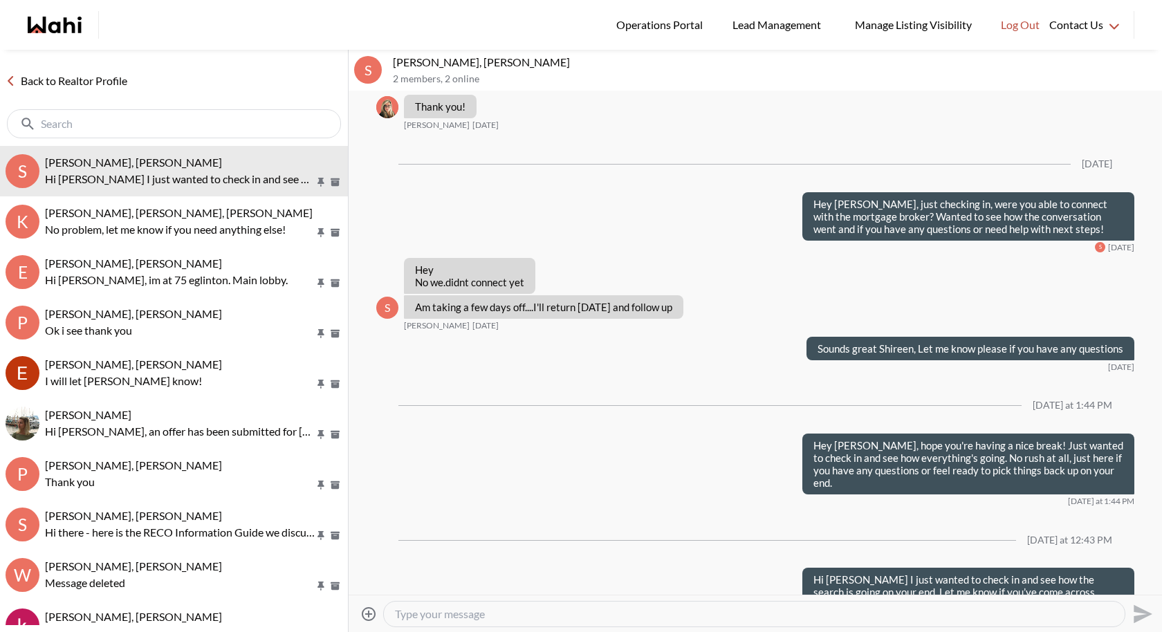
click at [217, 114] on div at bounding box center [174, 123] width 334 height 29
click at [205, 125] on input "text" at bounding box center [175, 124] width 269 height 14
type input "f"
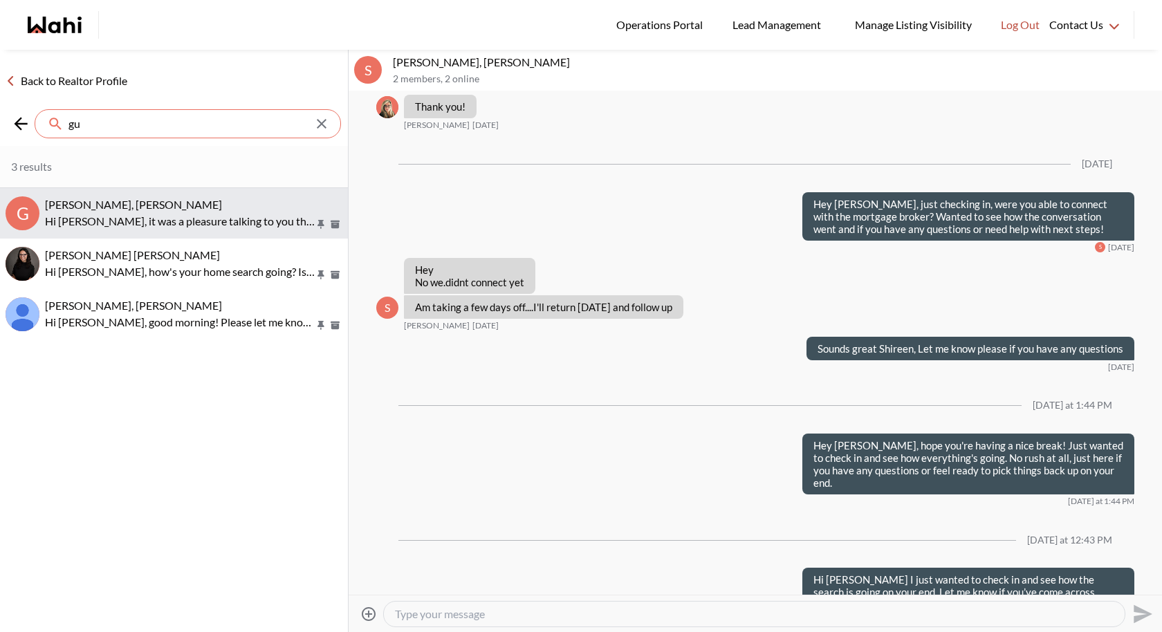
type input "gu"
click at [172, 214] on p "Hi Guruditya, it was a pleasure talking to you the other day! Please feel free …" at bounding box center [180, 221] width 270 height 17
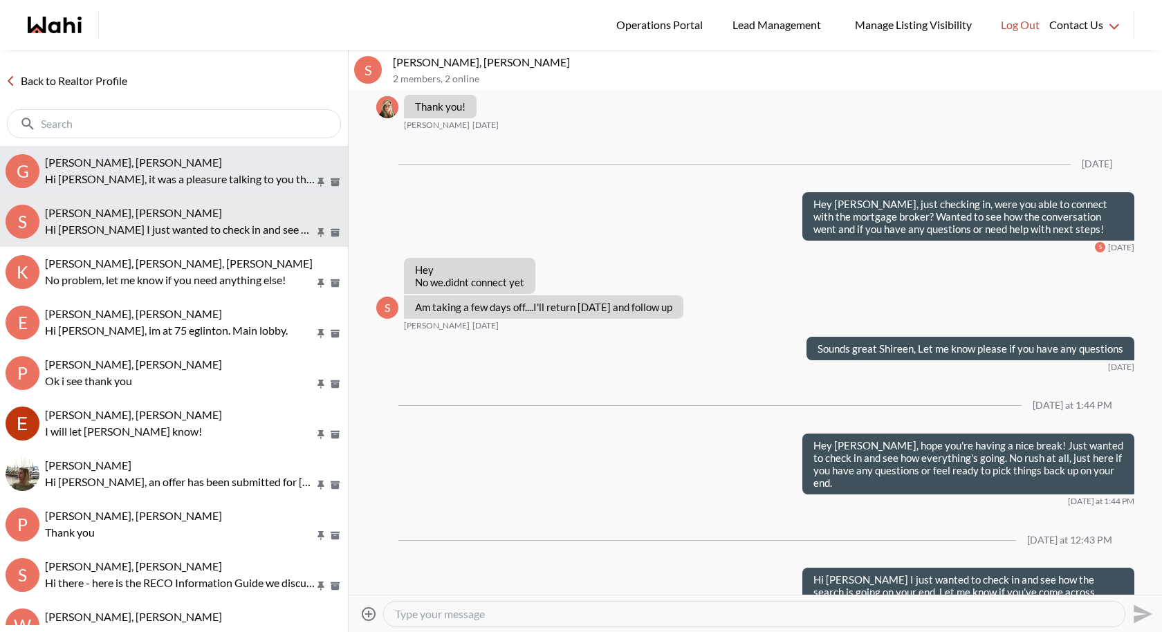
click at [190, 169] on div "Guruditya Sinha, Behnam Hi Guruditya, it was a pleasure talking to you the othe…" at bounding box center [193, 172] width 297 height 32
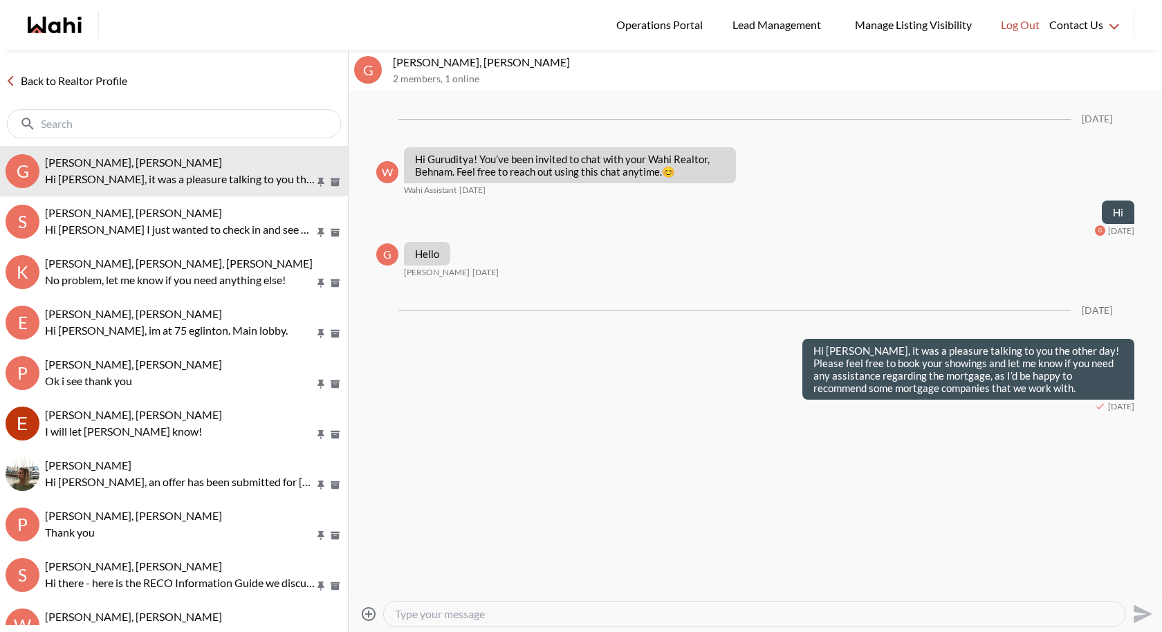
click at [409, 582] on textarea "Type your message" at bounding box center [754, 614] width 719 height 14
paste textarea "Hi [PERSON_NAME], just checking in to see how the search is going. Let me know …"
type textarea "Hi Guruditya, just checking in to see how the search is going. Let me know if y…"
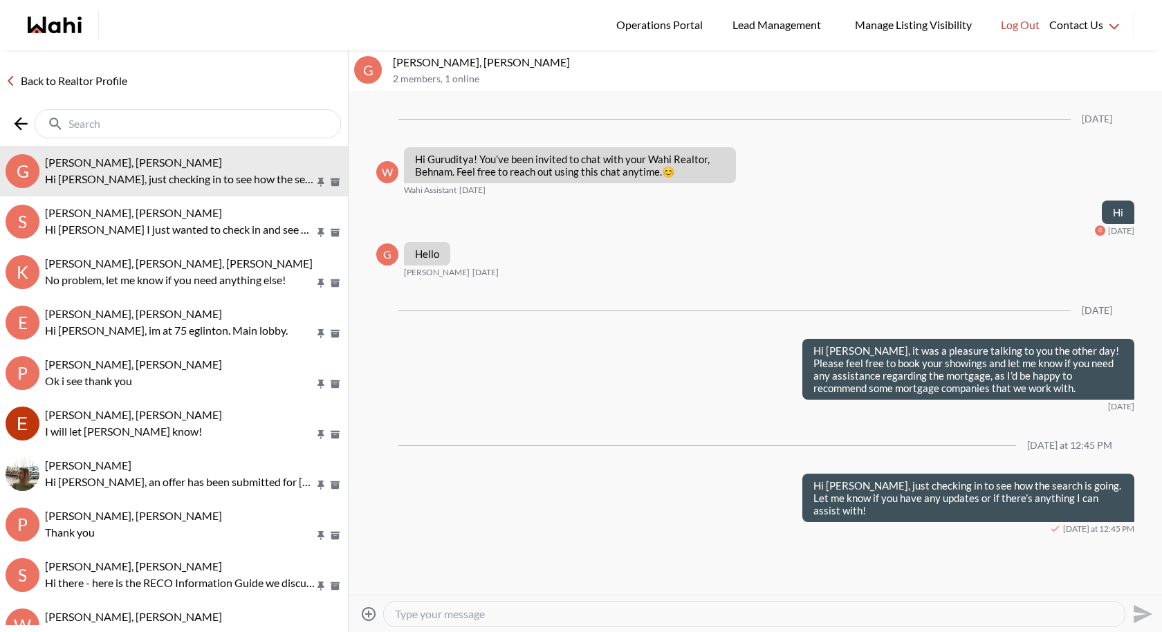
click at [168, 117] on input "text" at bounding box center [188, 124] width 241 height 14
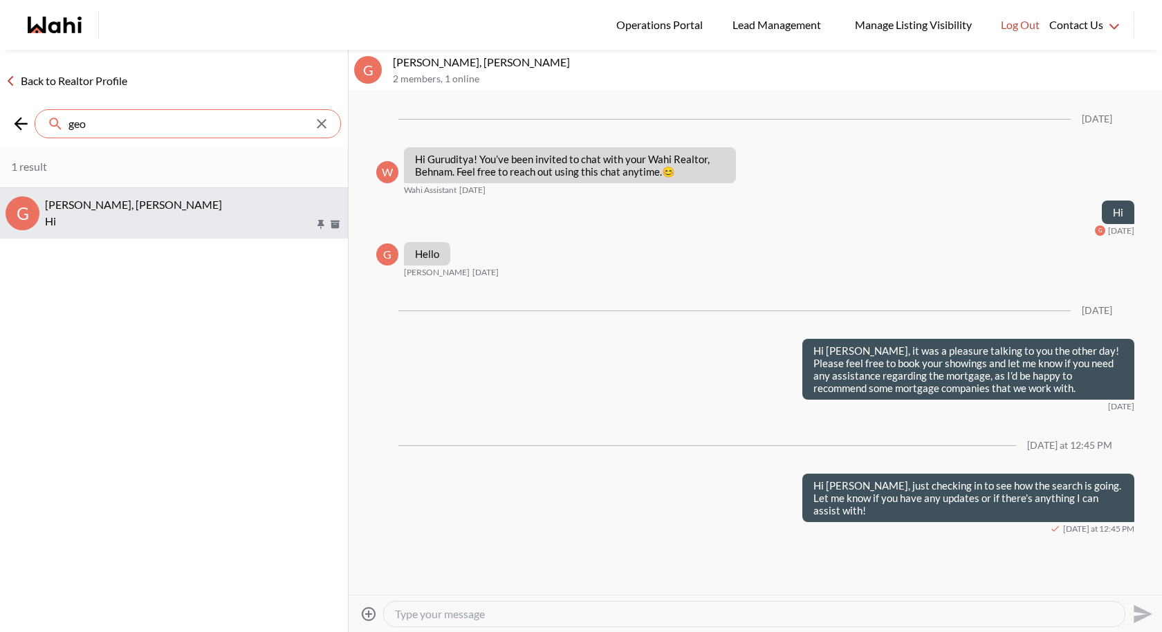
type input "geo"
click at [64, 213] on p "Hi" at bounding box center [180, 221] width 270 height 17
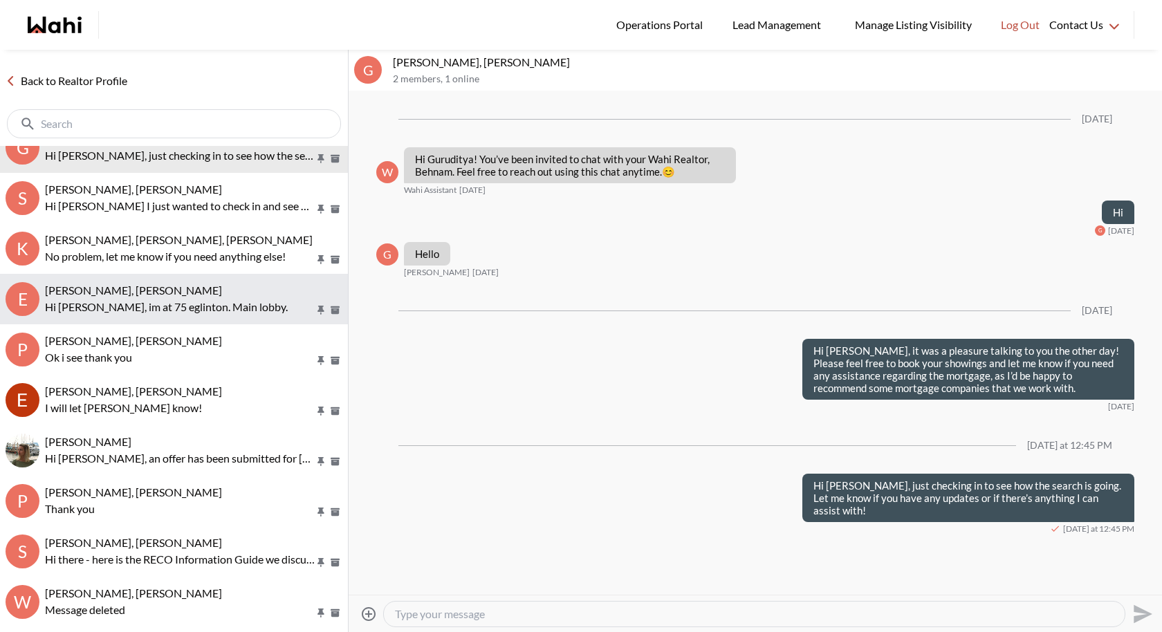
scroll to position [75, 0]
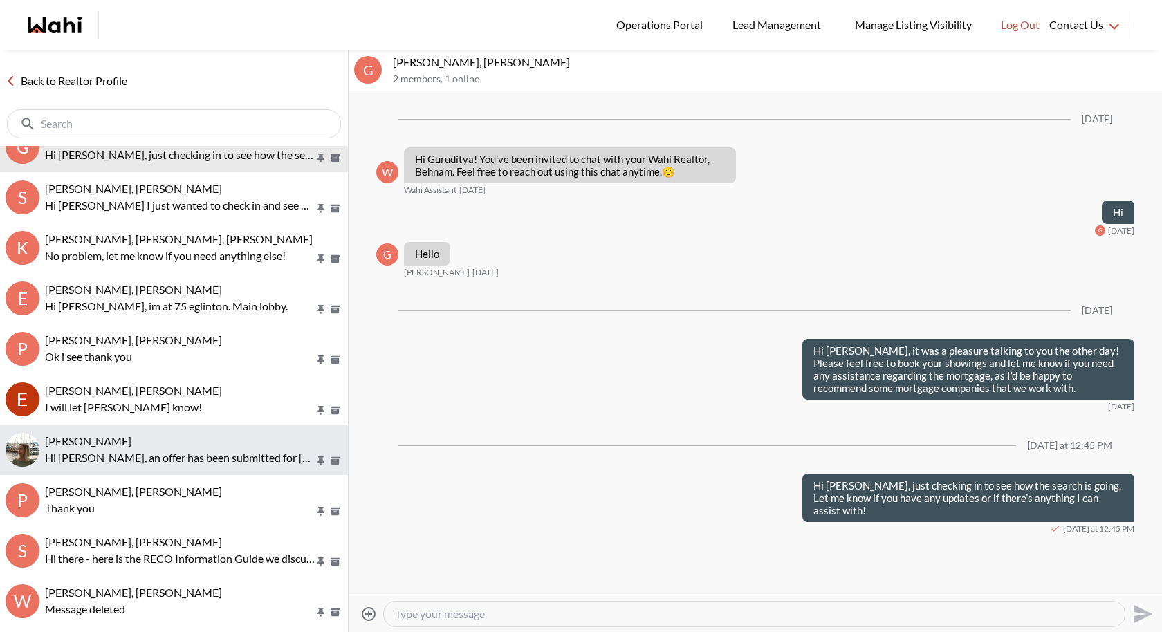
click at [179, 445] on div "Yuliia Iarmolenko, Behnam" at bounding box center [193, 441] width 297 height 14
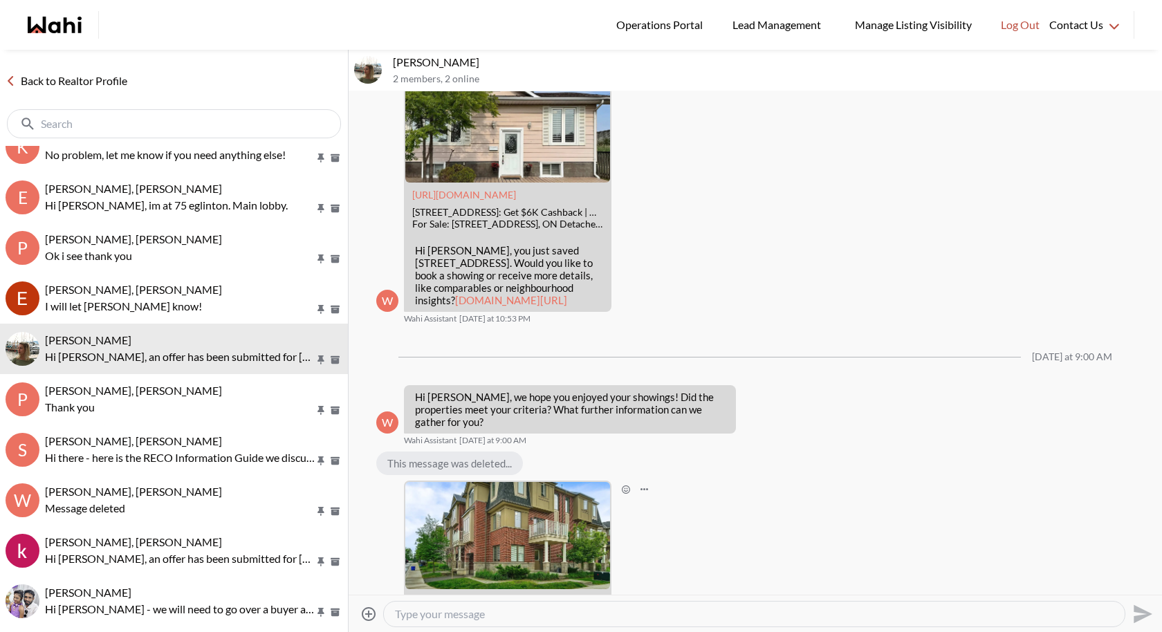
scroll to position [1291, 0]
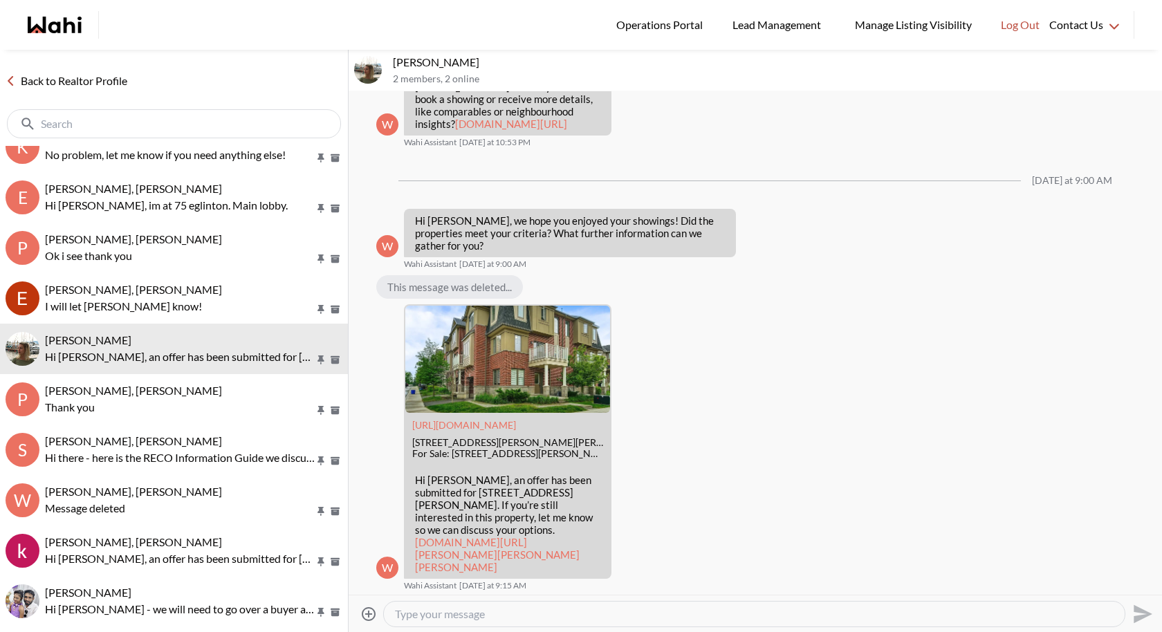
click at [417, 582] on textarea "Type your message" at bounding box center [754, 614] width 719 height 14
paste textarea "Hi Yuliia! How did your showing go? Were there any properties you liked or want…"
type textarea "Hi Yuliia! How did your showing go? Were there any properties you liked or want…"
click at [1127, 582] on button "Send" at bounding box center [1140, 613] width 31 height 31
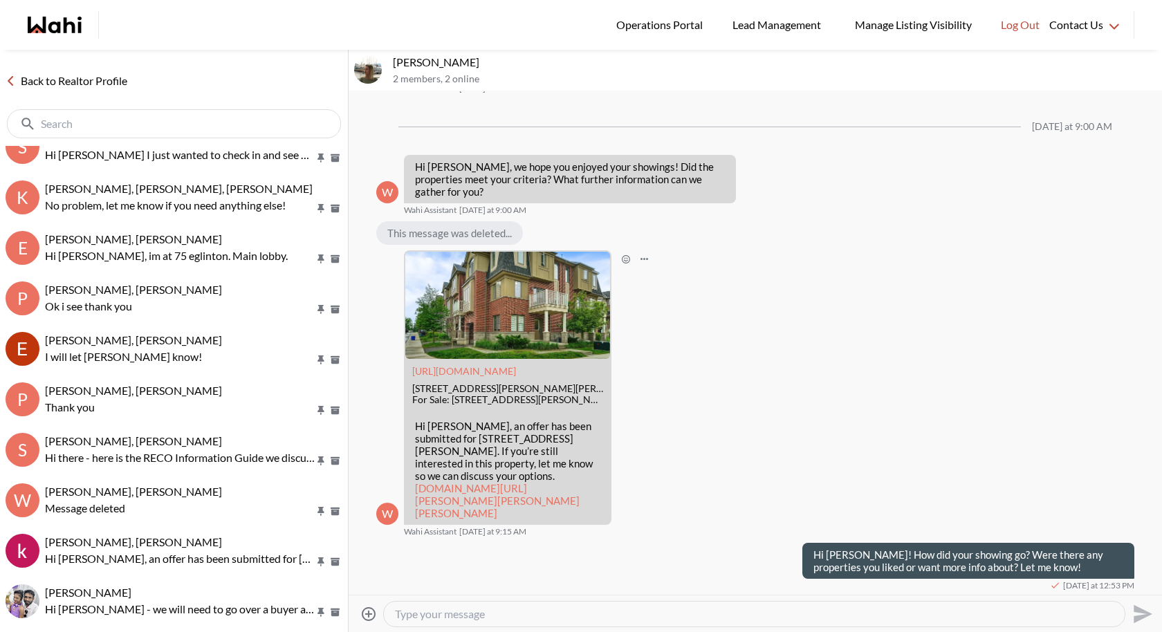
scroll to position [0, 0]
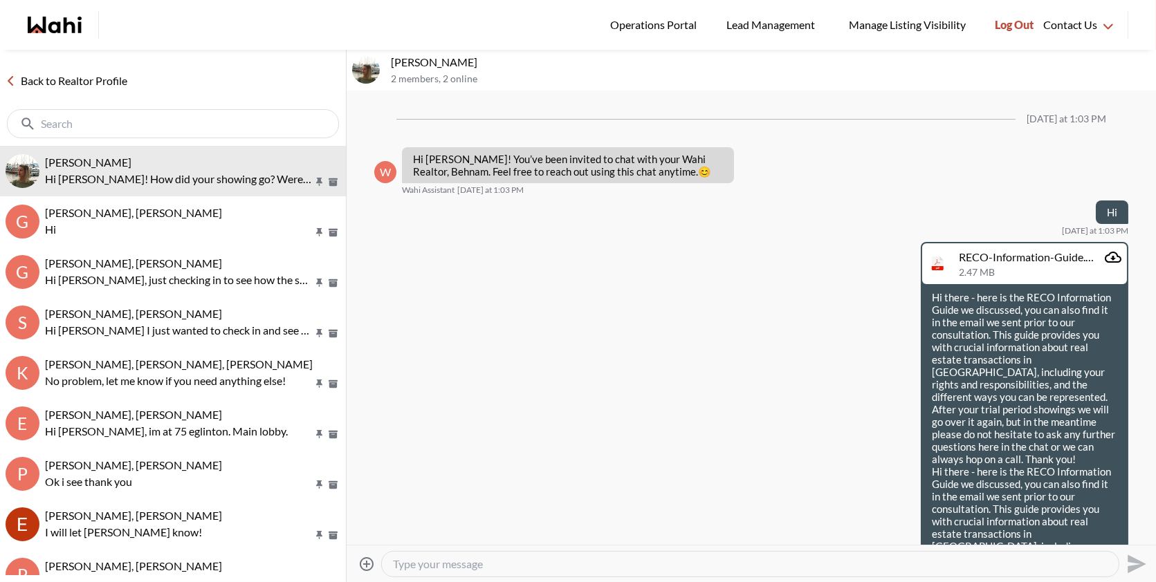
scroll to position [1345, 0]
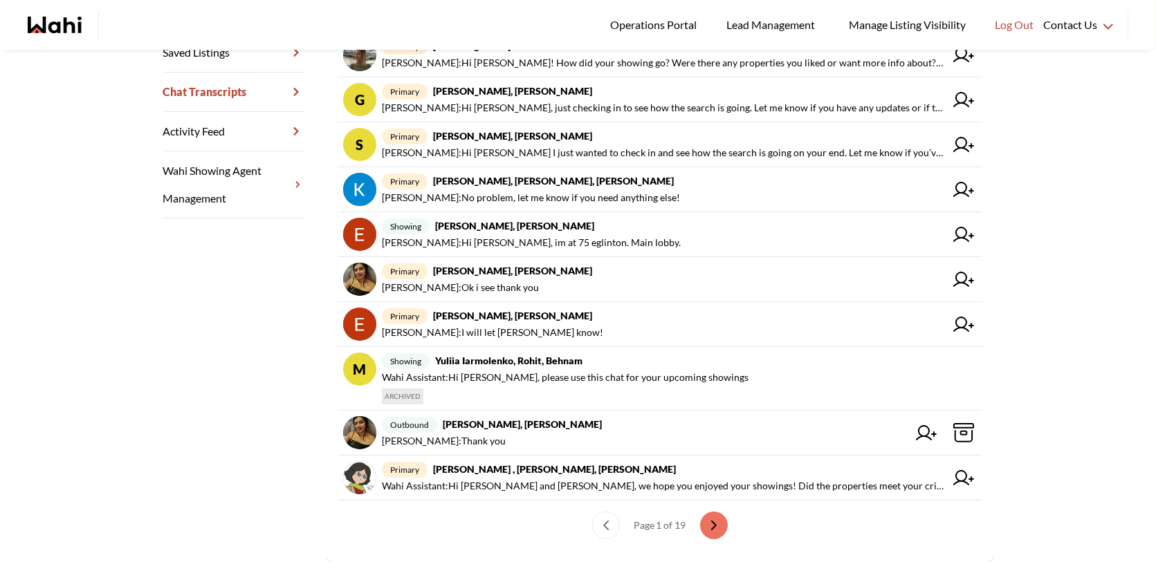
scroll to position [335, 0]
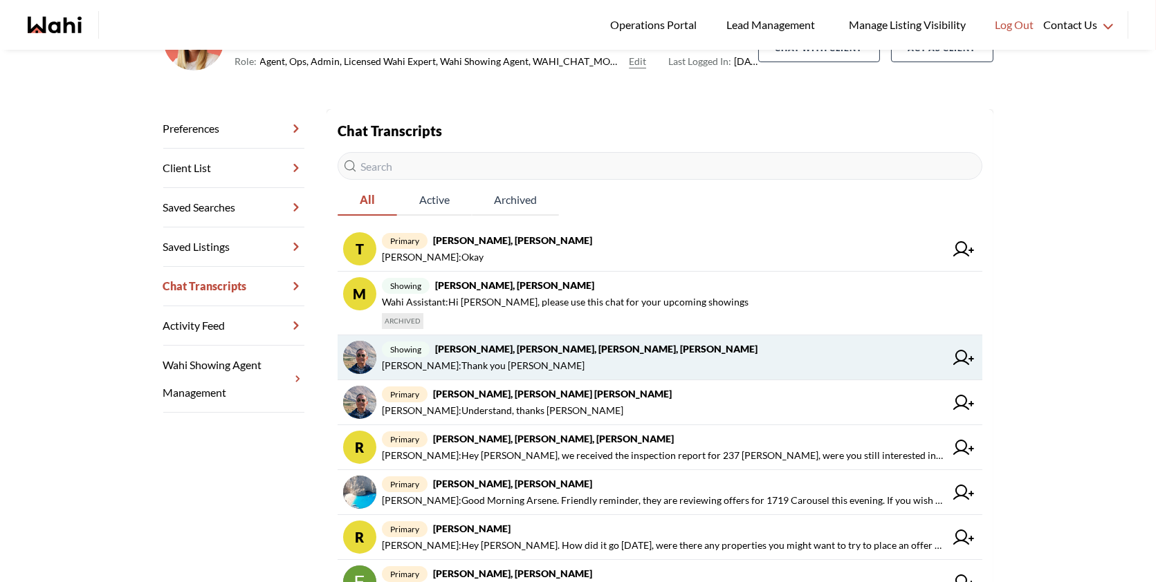
scroll to position [156, 0]
